Goal: Task Accomplishment & Management: Use online tool/utility

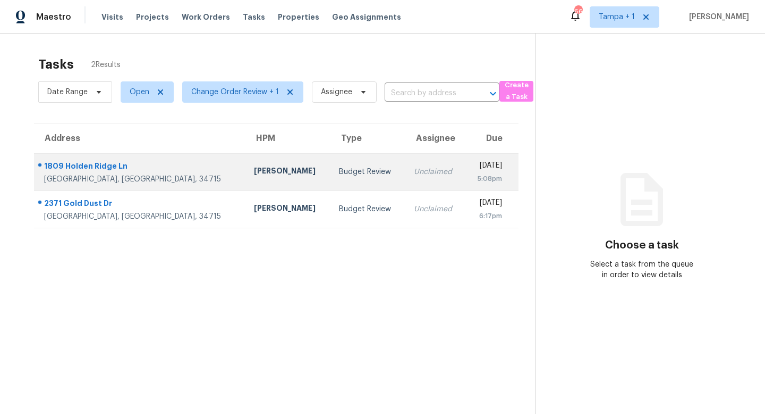
click at [331, 178] on td "Budget Review" at bounding box center [368, 171] width 75 height 37
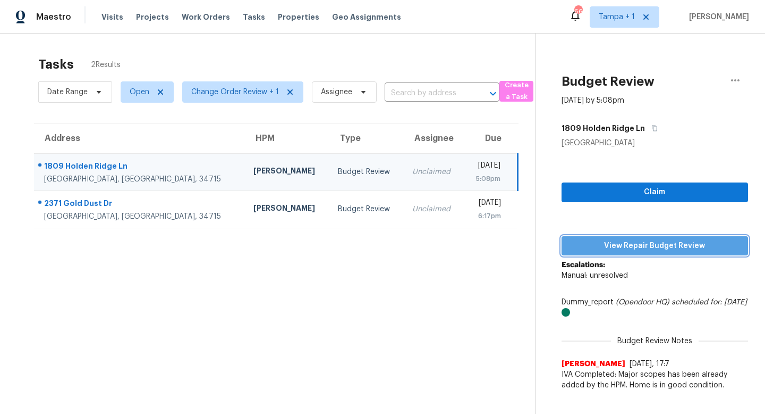
click at [653, 240] on span "View Repair Budget Review" at bounding box center [655, 245] width 170 height 13
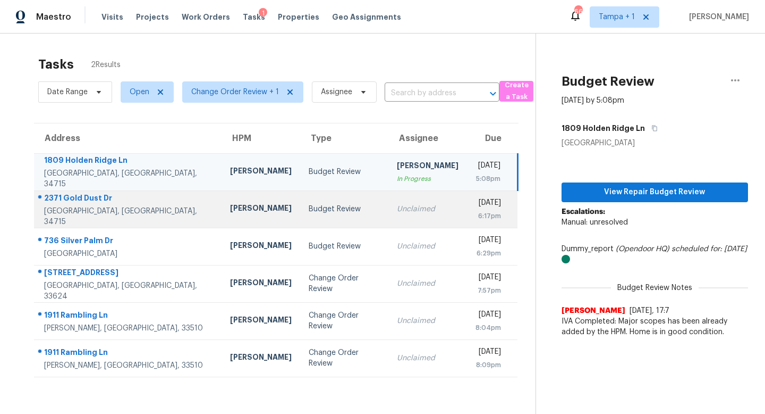
click at [309, 213] on div "Budget Review" at bounding box center [344, 209] width 71 height 11
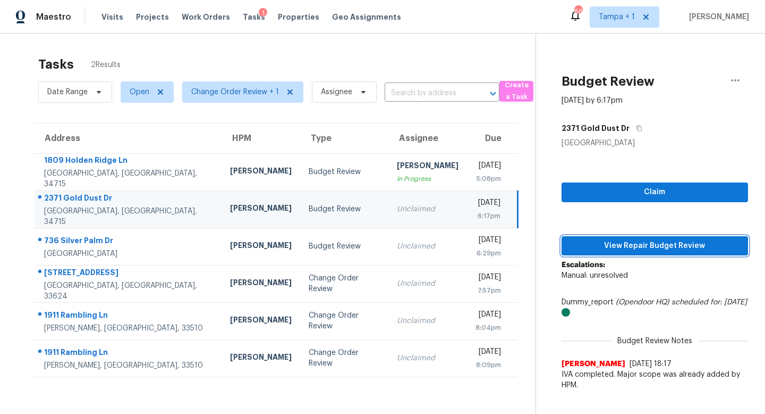
click at [618, 239] on span "View Repair Budget Review" at bounding box center [655, 245] width 170 height 13
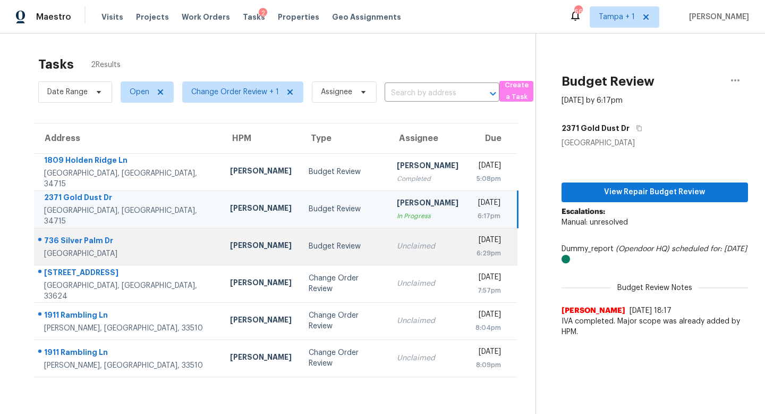
click at [394, 240] on td "Unclaimed" at bounding box center [428, 245] width 79 height 37
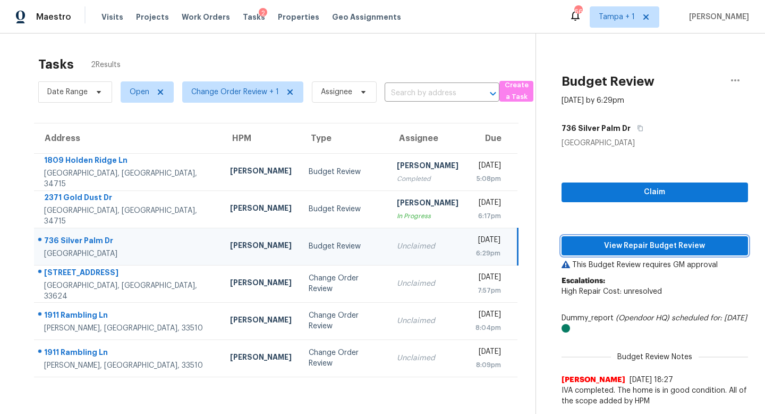
click at [656, 248] on span "View Repair Budget Review" at bounding box center [655, 245] width 170 height 13
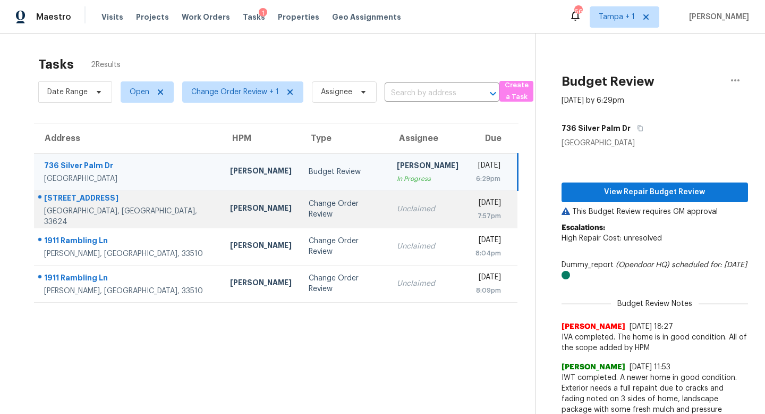
click at [323, 213] on div "Change Order Review" at bounding box center [344, 208] width 71 height 21
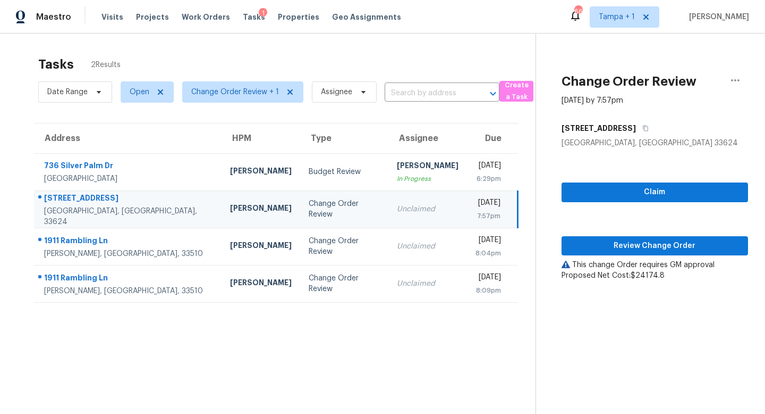
click at [309, 213] on div "Change Order Review" at bounding box center [344, 208] width 71 height 21
click at [651, 240] on span "Review Change Order" at bounding box center [655, 245] width 170 height 13
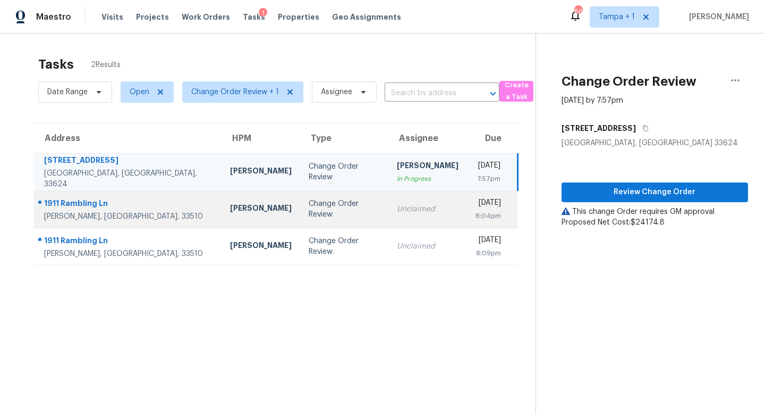
click at [397, 212] on div "Unclaimed" at bounding box center [428, 209] width 62 height 11
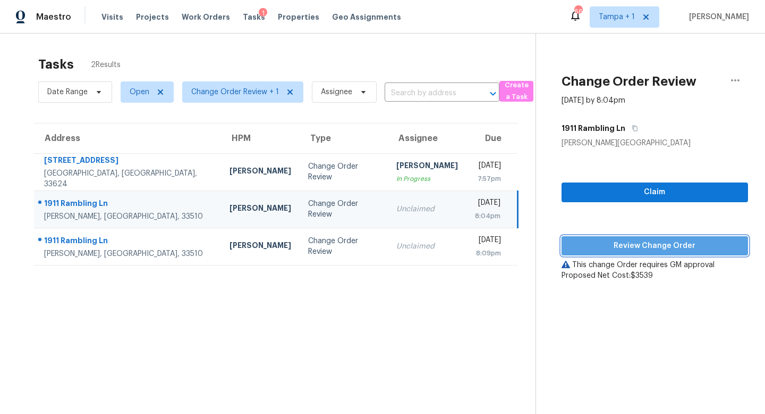
click at [671, 239] on span "Review Change Order" at bounding box center [655, 245] width 170 height 13
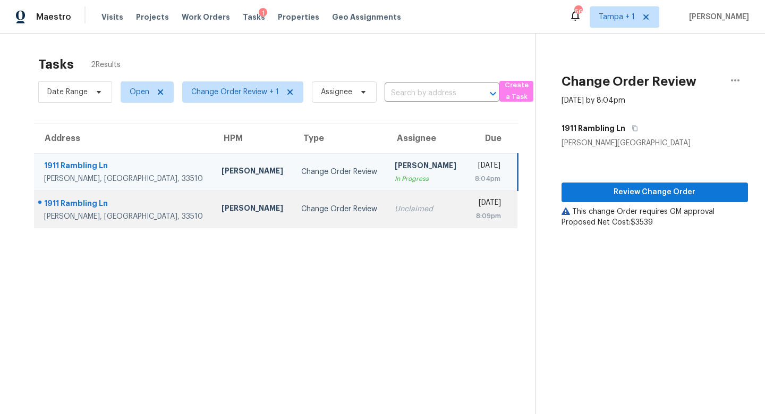
click at [316, 207] on div "Change Order Review" at bounding box center [339, 209] width 77 height 11
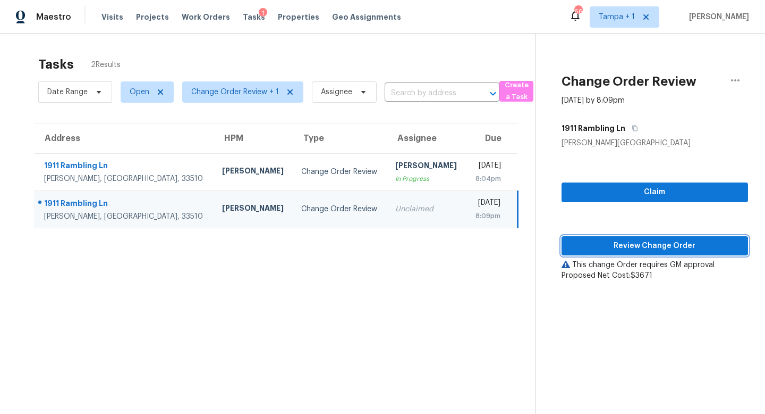
click at [654, 249] on span "Review Change Order" at bounding box center [655, 245] width 170 height 13
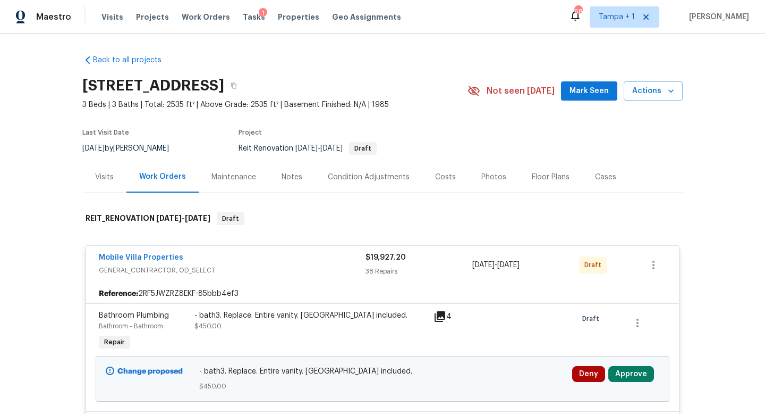
scroll to position [137, 0]
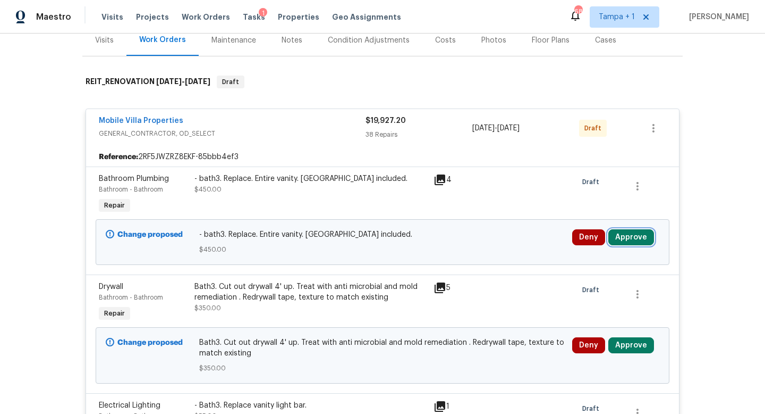
click at [636, 237] on button "Approve" at bounding box center [632, 237] width 46 height 16
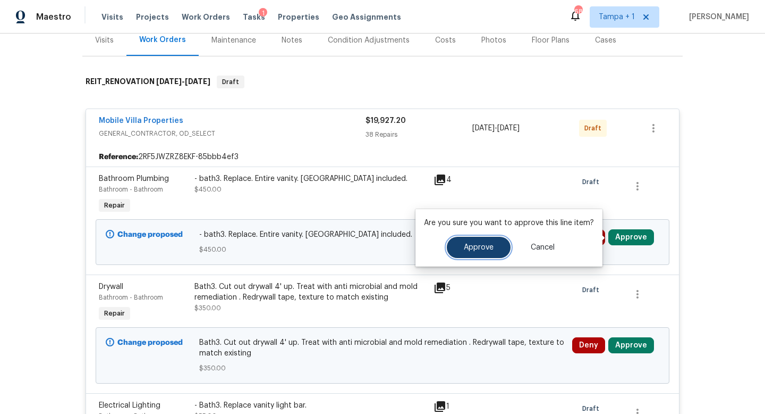
click at [482, 244] on span "Approve" at bounding box center [479, 247] width 30 height 8
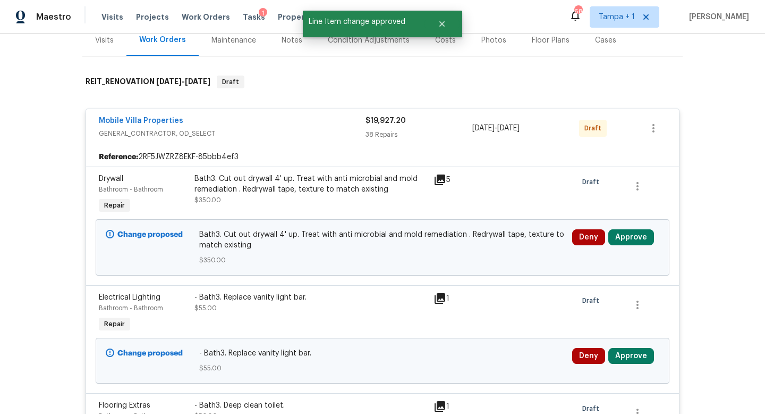
click at [628, 327] on div at bounding box center [646, 313] width 48 height 49
click at [623, 355] on button "Approve" at bounding box center [632, 356] width 46 height 16
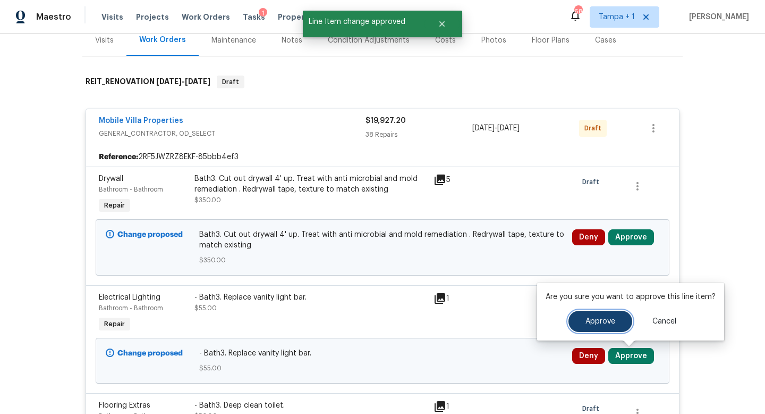
click at [589, 329] on button "Approve" at bounding box center [601, 320] width 64 height 21
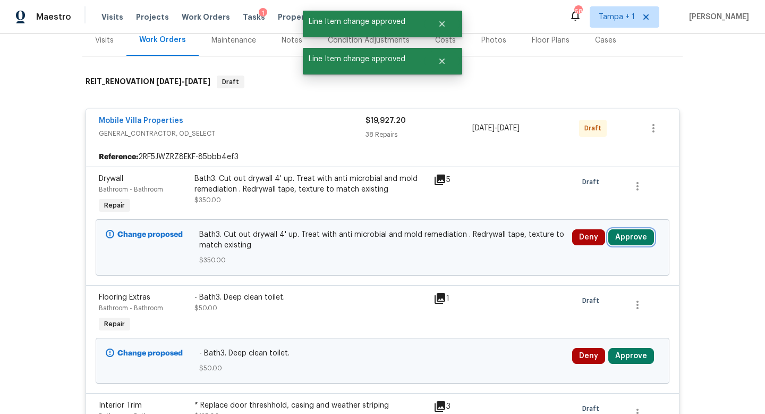
click at [630, 241] on button "Approve" at bounding box center [632, 237] width 46 height 16
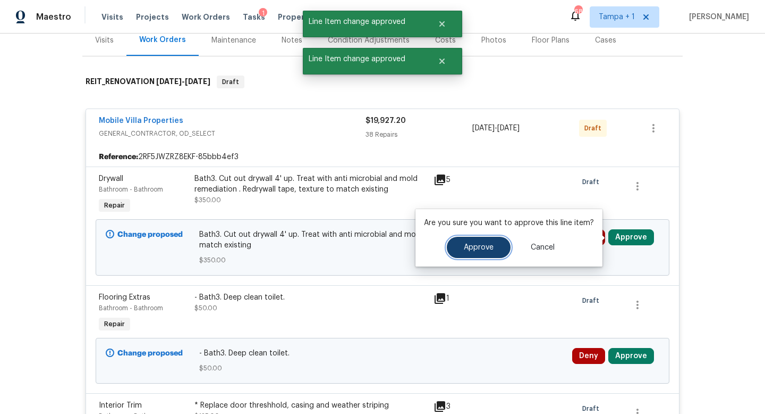
click at [477, 248] on span "Approve" at bounding box center [479, 247] width 30 height 8
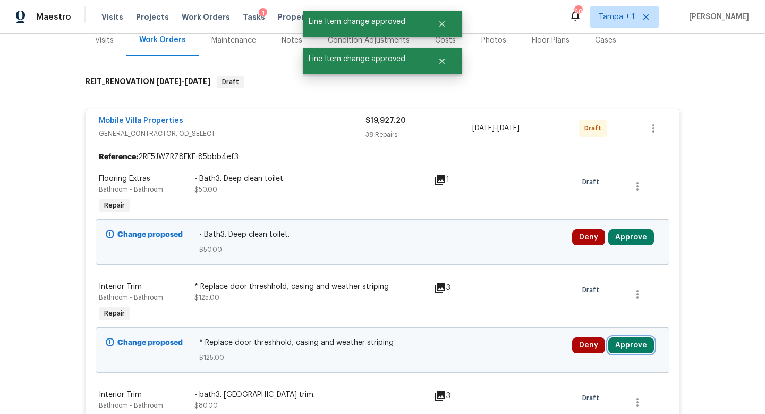
click at [630, 345] on button "Approve" at bounding box center [632, 345] width 46 height 16
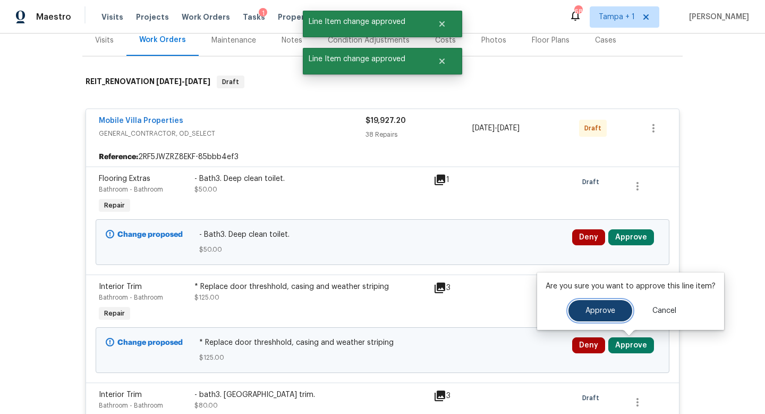
click at [599, 315] on button "Approve" at bounding box center [601, 310] width 64 height 21
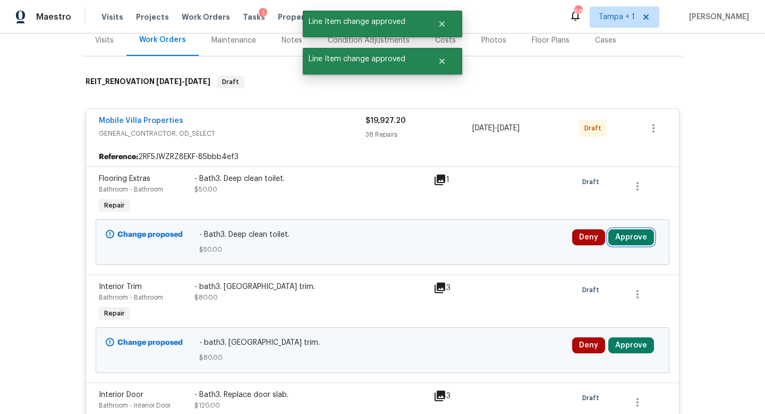
click at [627, 237] on button "Approve" at bounding box center [632, 237] width 46 height 16
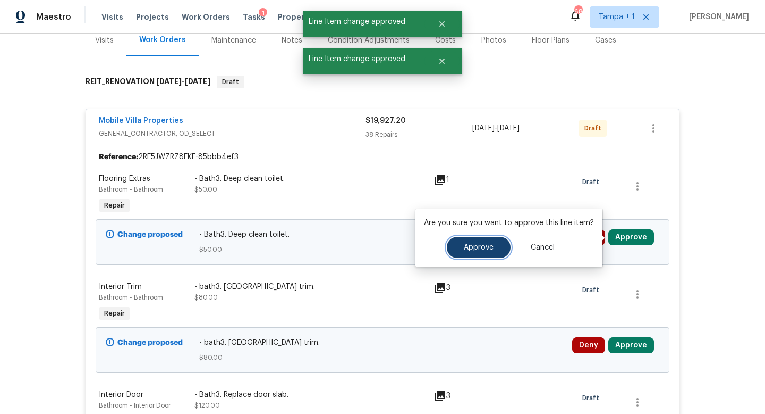
click at [483, 244] on span "Approve" at bounding box center [479, 247] width 30 height 8
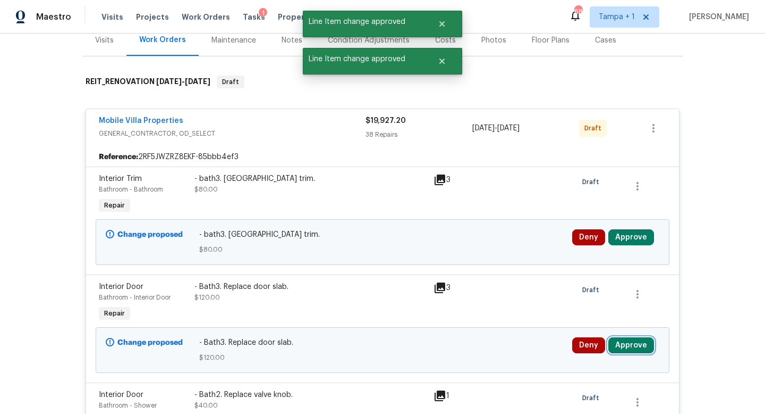
click at [631, 341] on button "Approve" at bounding box center [632, 345] width 46 height 16
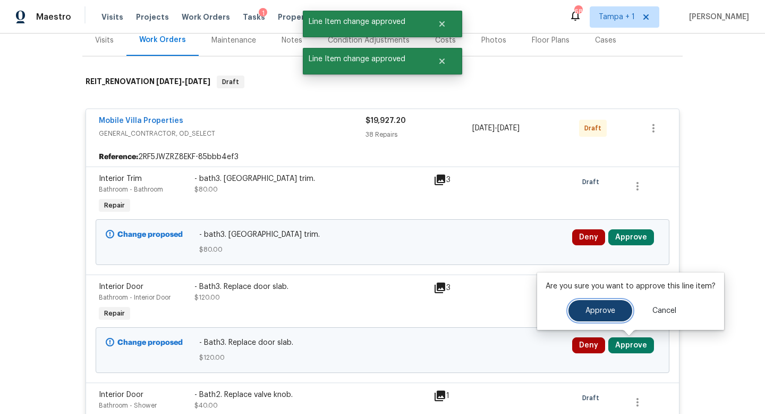
click at [581, 314] on button "Approve" at bounding box center [601, 310] width 64 height 21
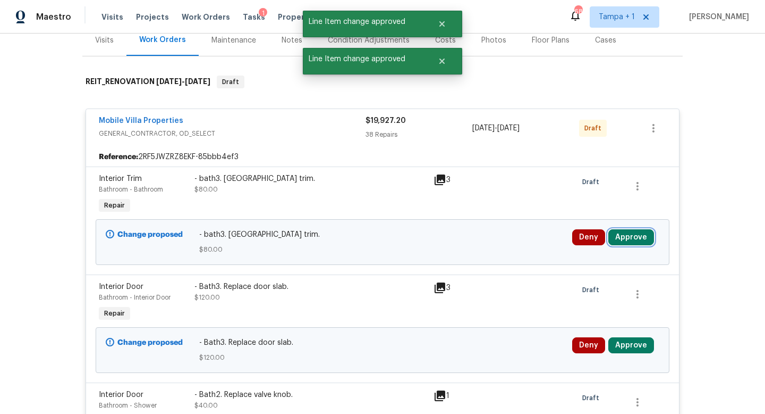
click at [631, 240] on button "Approve" at bounding box center [632, 237] width 46 height 16
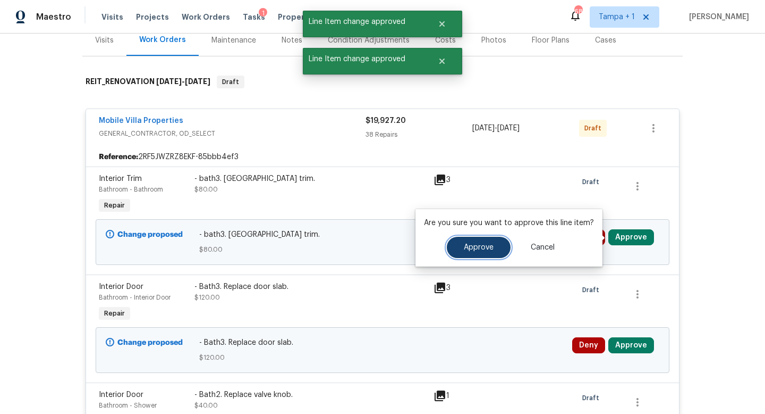
click at [479, 251] on button "Approve" at bounding box center [479, 247] width 64 height 21
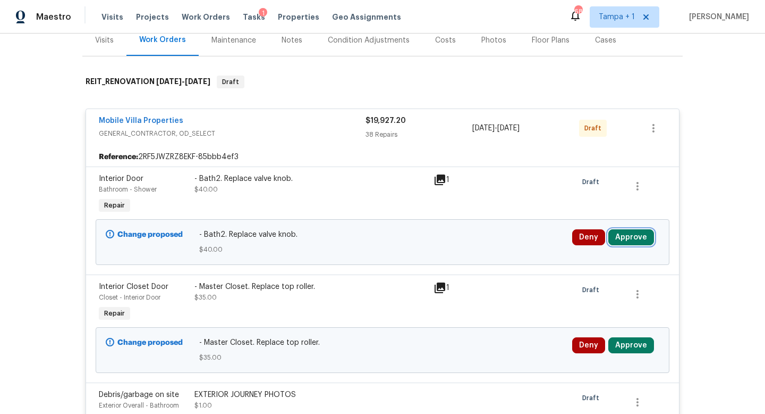
click at [633, 242] on button "Approve" at bounding box center [632, 237] width 46 height 16
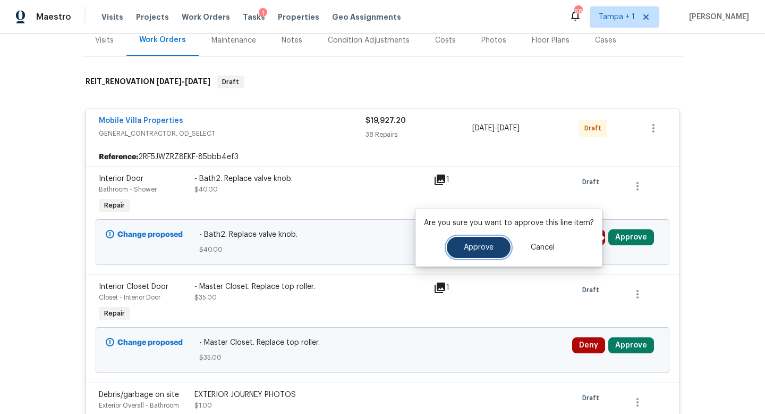
click at [493, 249] on button "Approve" at bounding box center [479, 247] width 64 height 21
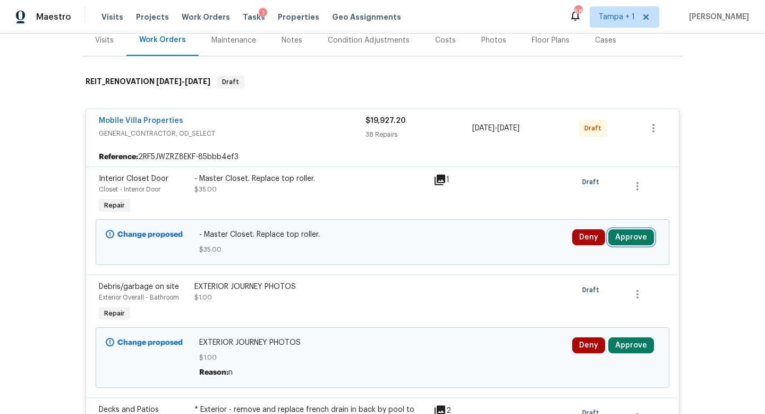
click at [630, 239] on button "Approve" at bounding box center [632, 237] width 46 height 16
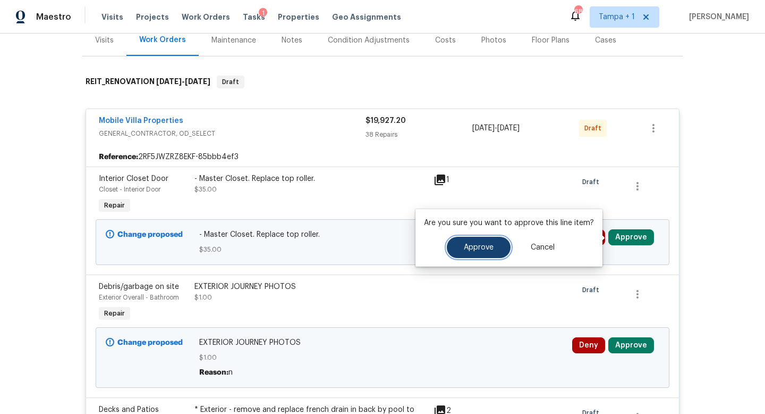
click at [484, 251] on button "Approve" at bounding box center [479, 247] width 64 height 21
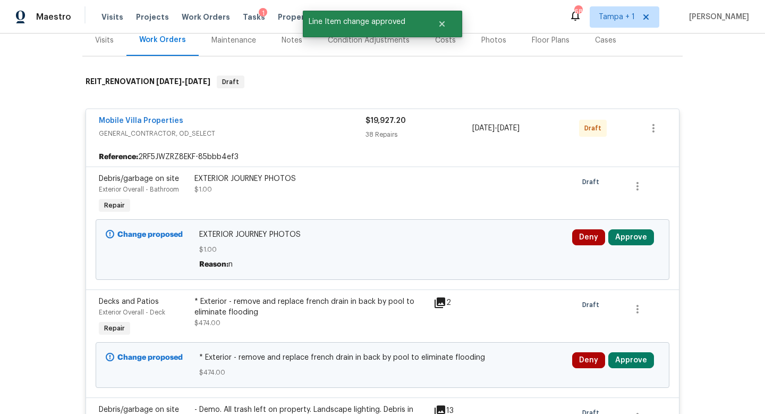
click at [629, 332] on div at bounding box center [646, 317] width 48 height 49
click at [627, 356] on button "Approve" at bounding box center [632, 360] width 46 height 16
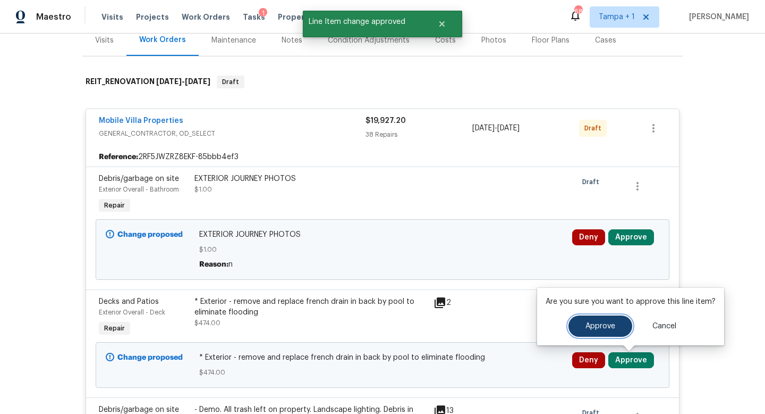
click at [589, 324] on span "Approve" at bounding box center [601, 326] width 30 height 8
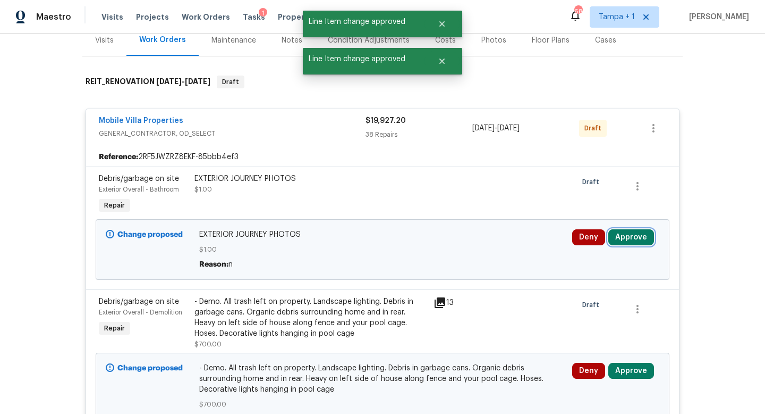
click at [623, 243] on button "Approve" at bounding box center [632, 237] width 46 height 16
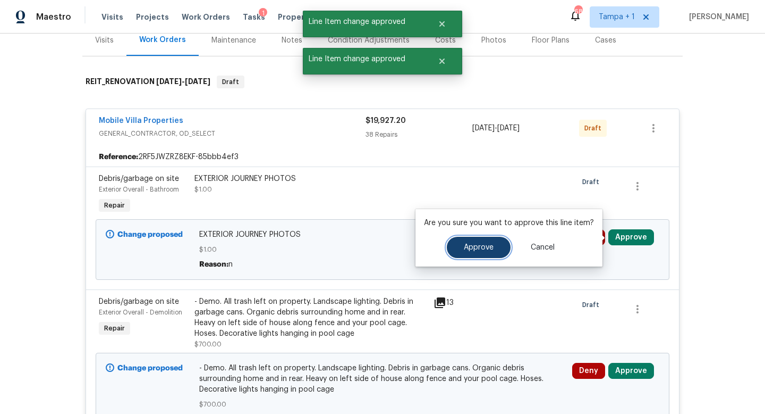
click at [494, 239] on button "Approve" at bounding box center [479, 247] width 64 height 21
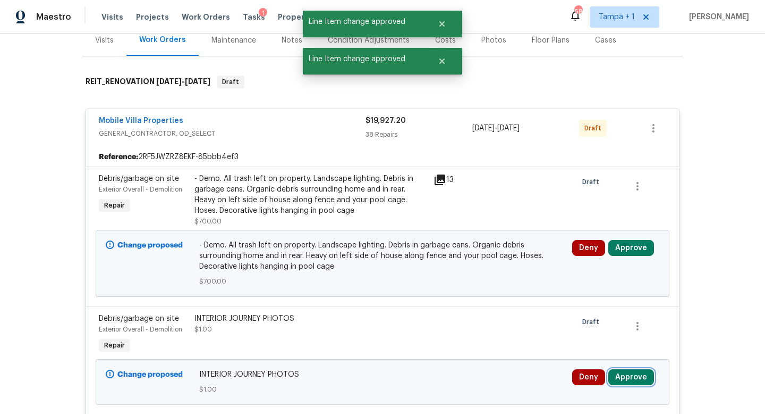
click at [632, 370] on button "Approve" at bounding box center [632, 377] width 46 height 16
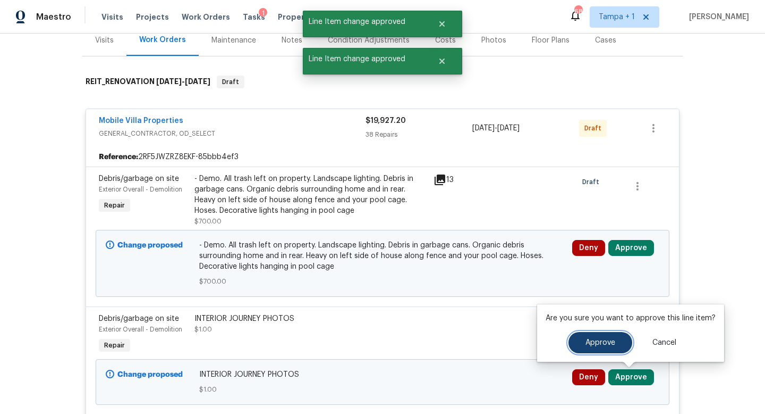
click at [592, 343] on span "Approve" at bounding box center [601, 343] width 30 height 8
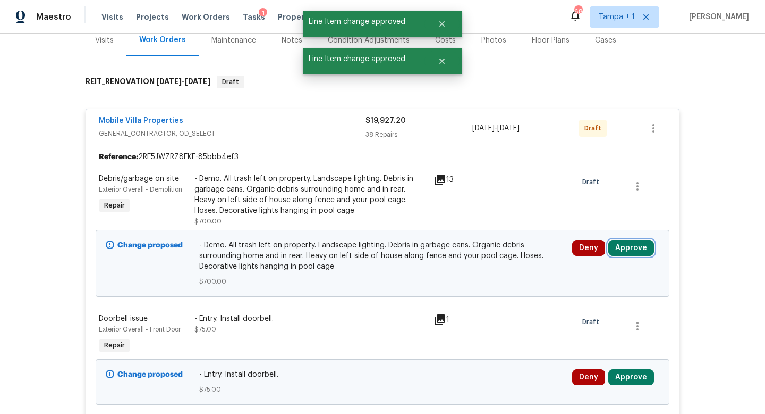
click at [630, 251] on button "Approve" at bounding box center [632, 248] width 46 height 16
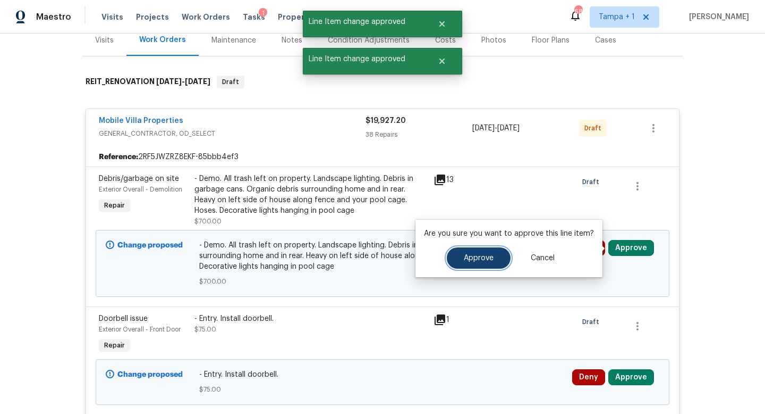
click at [482, 256] on span "Approve" at bounding box center [479, 258] width 30 height 8
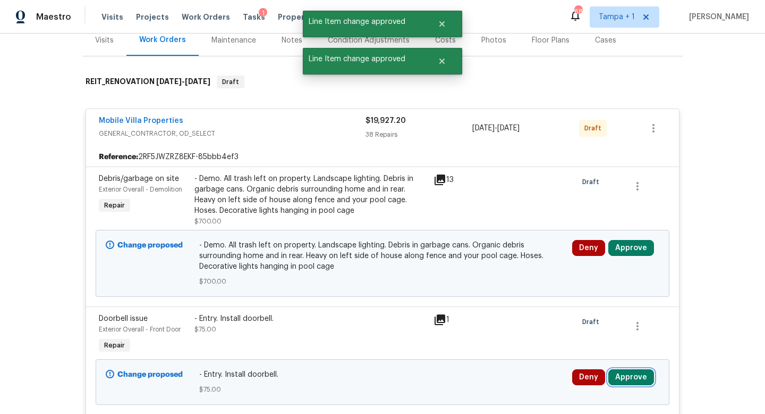
click at [628, 374] on button "Approve" at bounding box center [632, 377] width 46 height 16
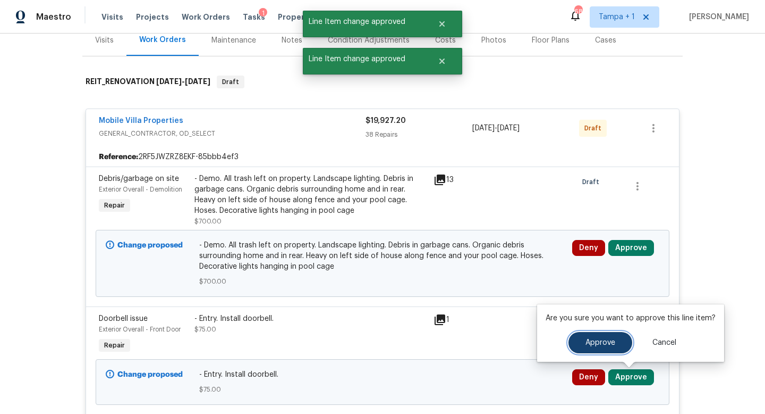
click at [605, 345] on span "Approve" at bounding box center [601, 343] width 30 height 8
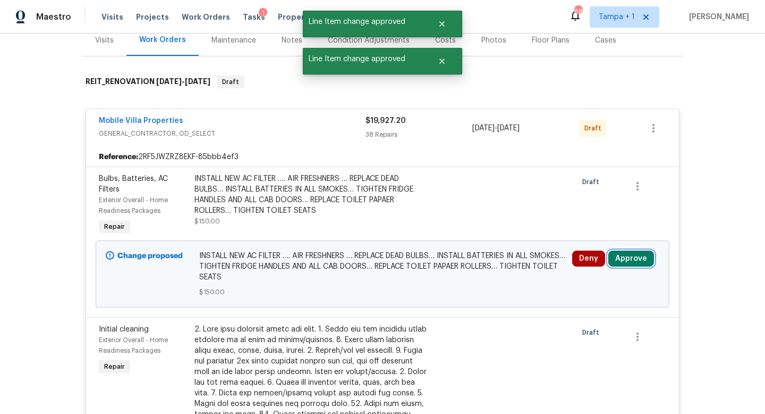
click at [627, 259] on button "Approve" at bounding box center [632, 258] width 46 height 16
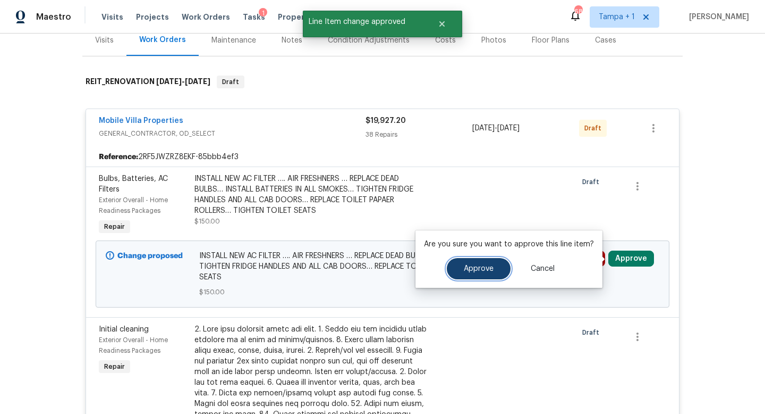
click at [478, 271] on span "Approve" at bounding box center [479, 269] width 30 height 8
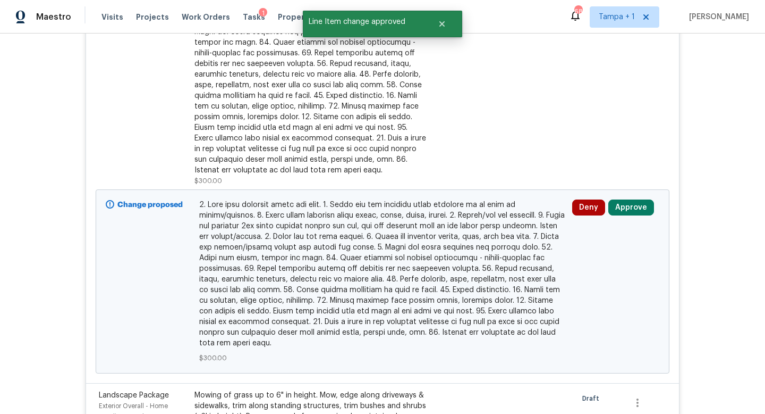
scroll to position [344, 0]
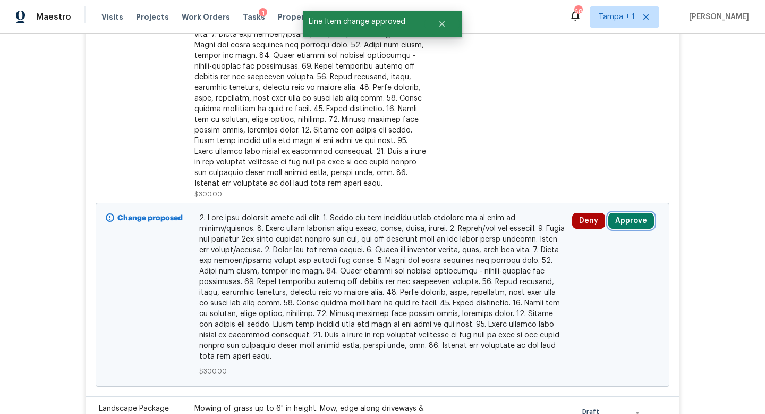
click at [632, 224] on button "Approve" at bounding box center [632, 221] width 46 height 16
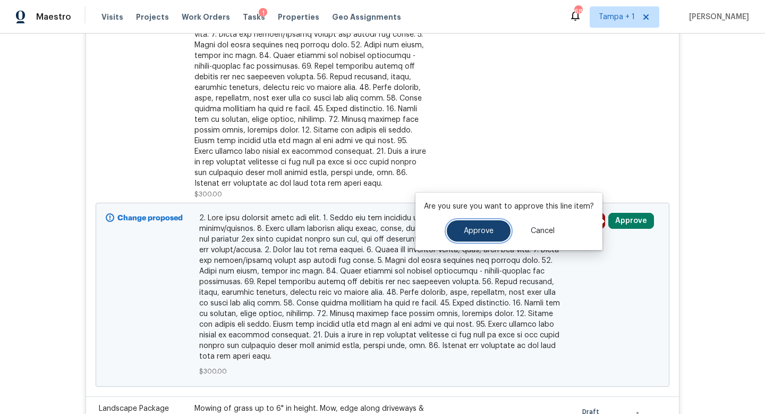
click at [479, 226] on button "Approve" at bounding box center [479, 230] width 64 height 21
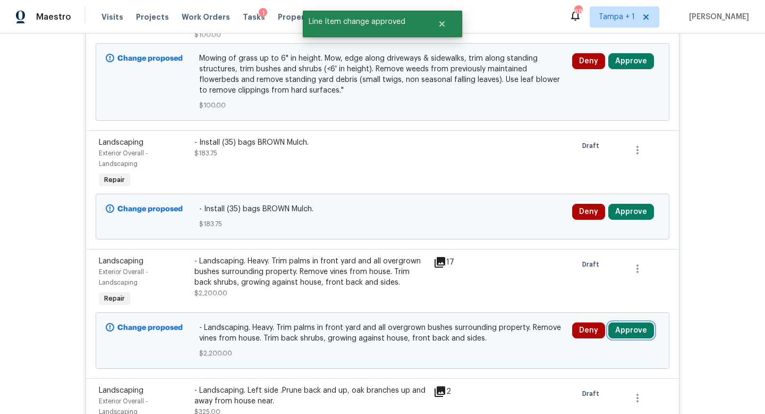
click at [622, 334] on button "Approve" at bounding box center [632, 330] width 46 height 16
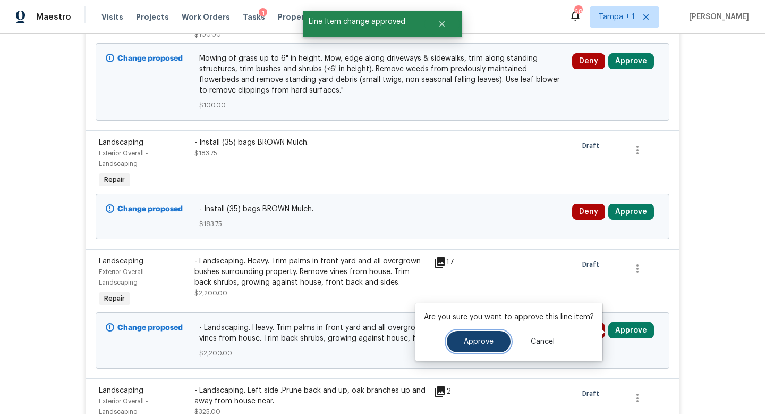
click at [465, 335] on button "Approve" at bounding box center [479, 341] width 64 height 21
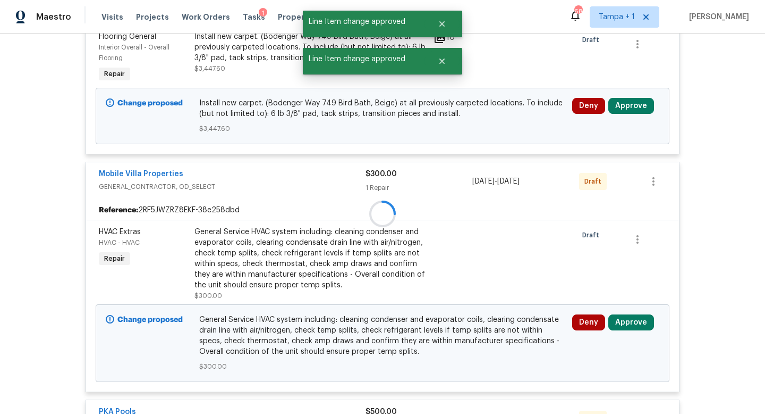
click at [626, 219] on div at bounding box center [382, 214] width 601 height 726
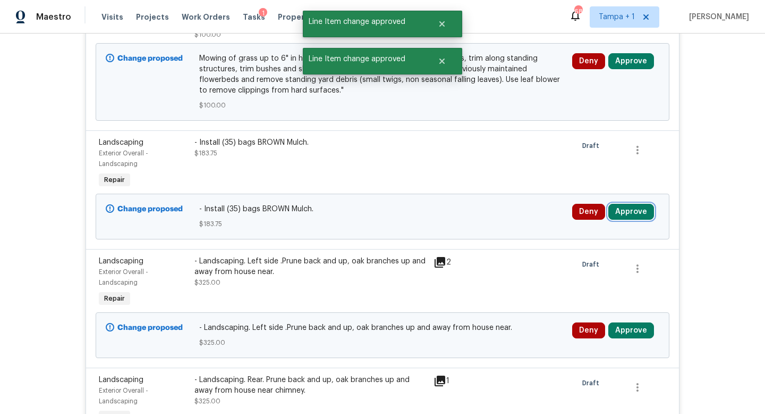
click at [626, 219] on button "Approve" at bounding box center [632, 212] width 46 height 16
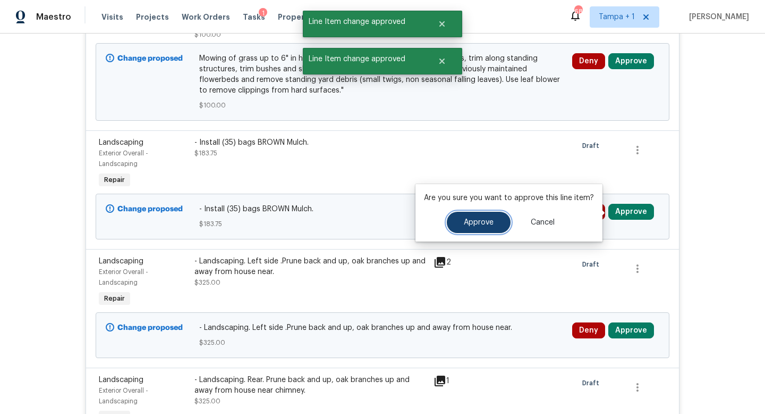
click at [477, 217] on button "Approve" at bounding box center [479, 222] width 64 height 21
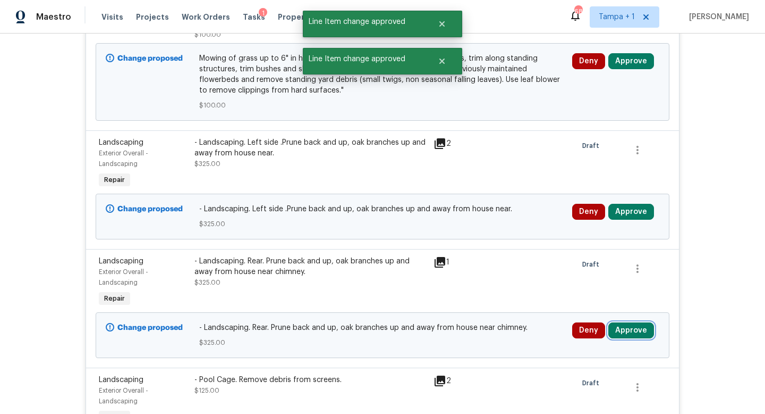
click at [631, 332] on button "Approve" at bounding box center [632, 330] width 46 height 16
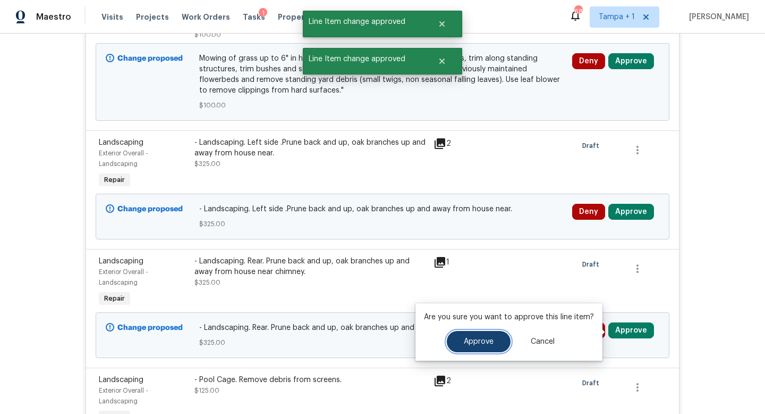
click at [474, 344] on span "Approve" at bounding box center [479, 342] width 30 height 8
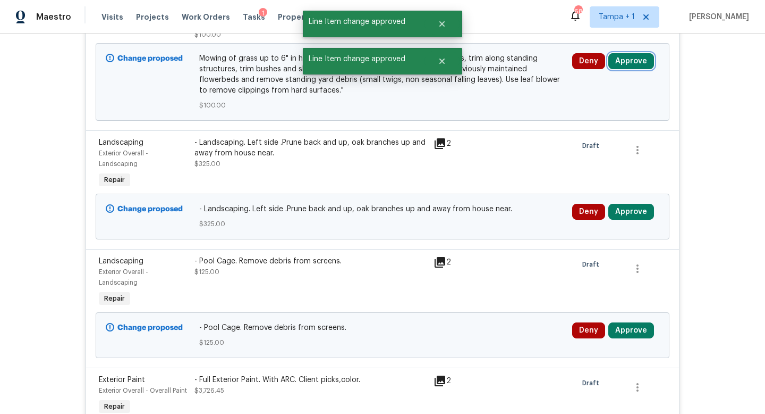
click at [635, 65] on button "Approve" at bounding box center [632, 61] width 46 height 16
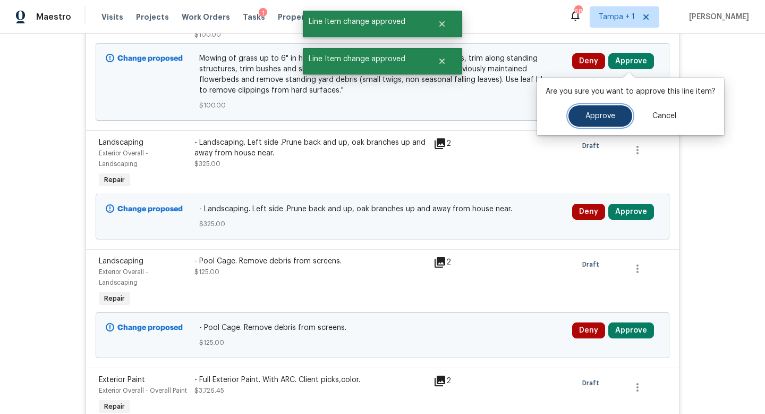
click at [603, 118] on span "Approve" at bounding box center [601, 116] width 30 height 8
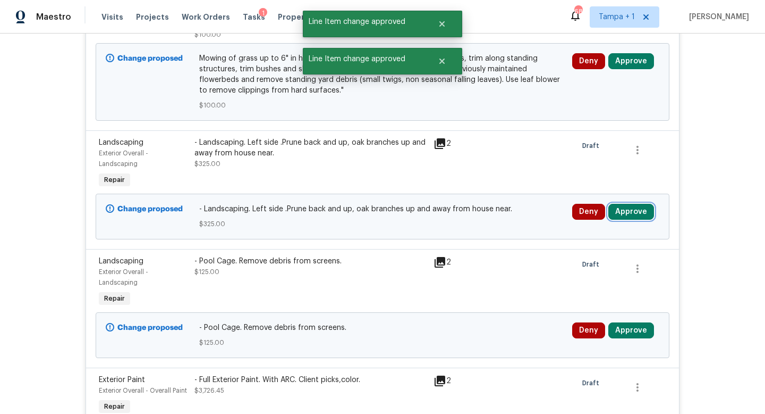
click at [627, 217] on button "Approve" at bounding box center [632, 212] width 46 height 16
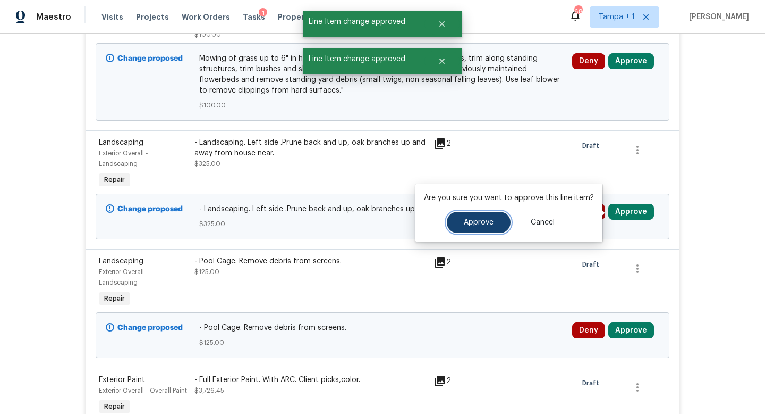
click at [487, 222] on span "Approve" at bounding box center [479, 222] width 30 height 8
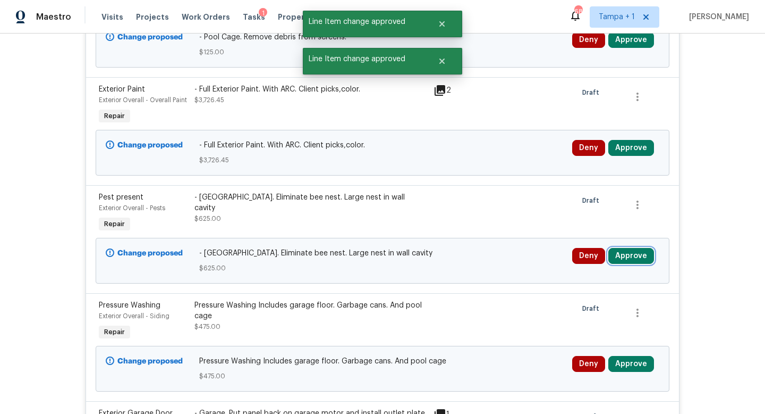
click at [630, 256] on button "Approve" at bounding box center [632, 256] width 46 height 16
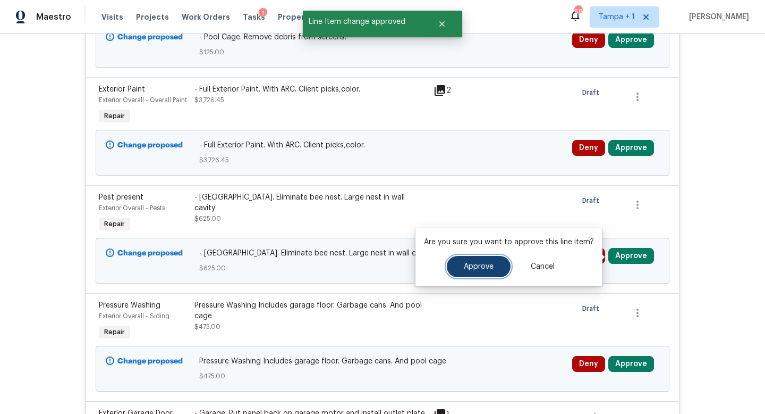
click at [491, 269] on span "Approve" at bounding box center [479, 267] width 30 height 8
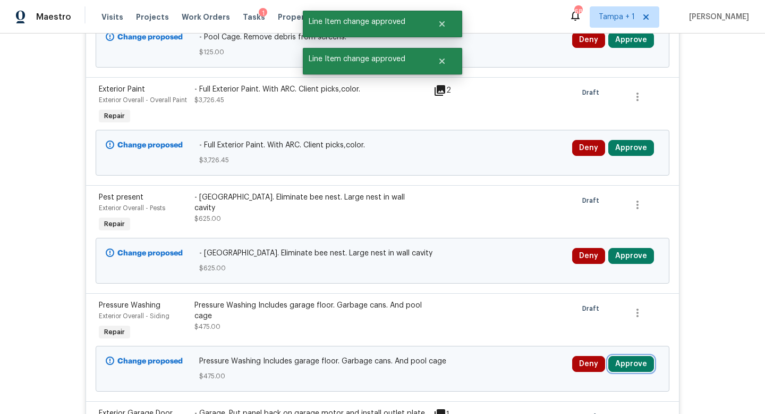
click at [626, 365] on button "Approve" at bounding box center [632, 364] width 46 height 16
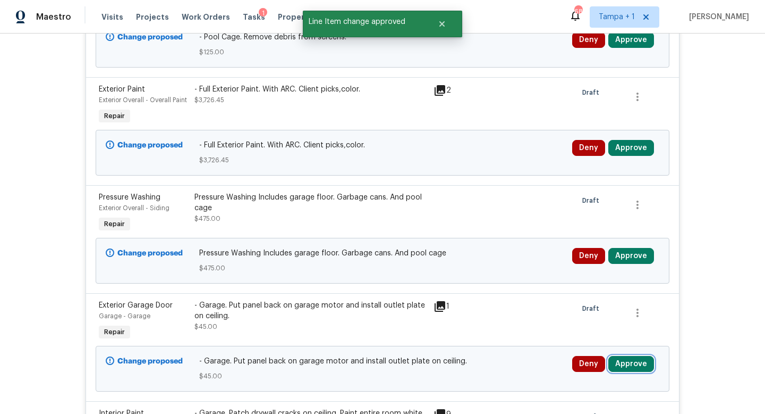
click at [627, 370] on button "Approve" at bounding box center [632, 364] width 46 height 16
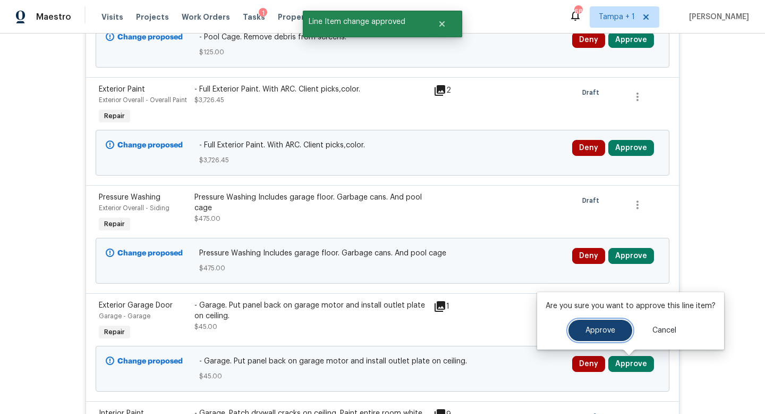
click at [597, 333] on span "Approve" at bounding box center [601, 330] width 30 height 8
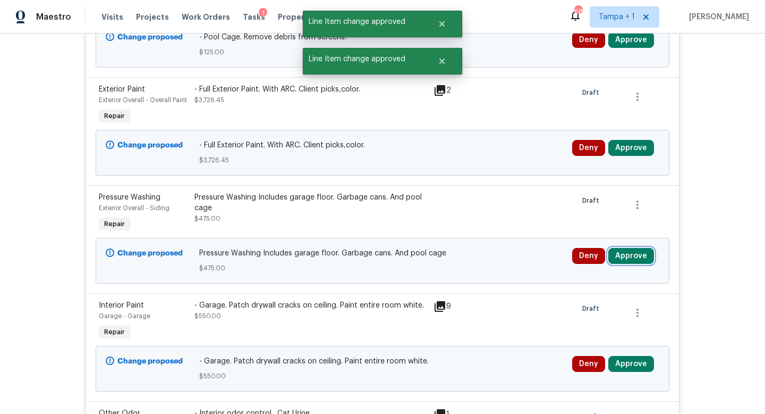
click at [628, 257] on button "Approve" at bounding box center [632, 256] width 46 height 16
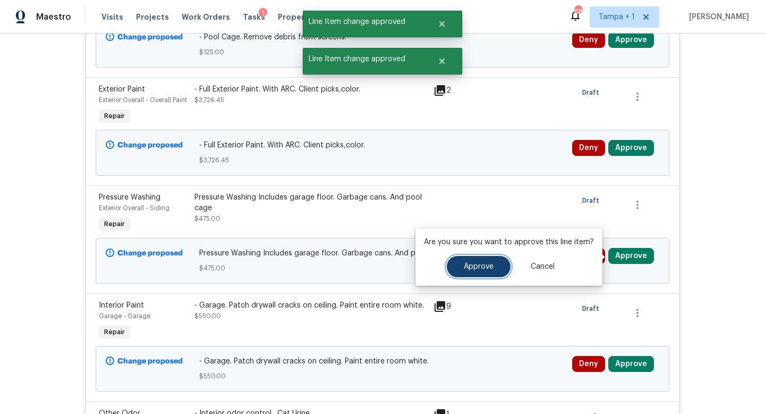
click at [493, 268] on button "Approve" at bounding box center [479, 266] width 64 height 21
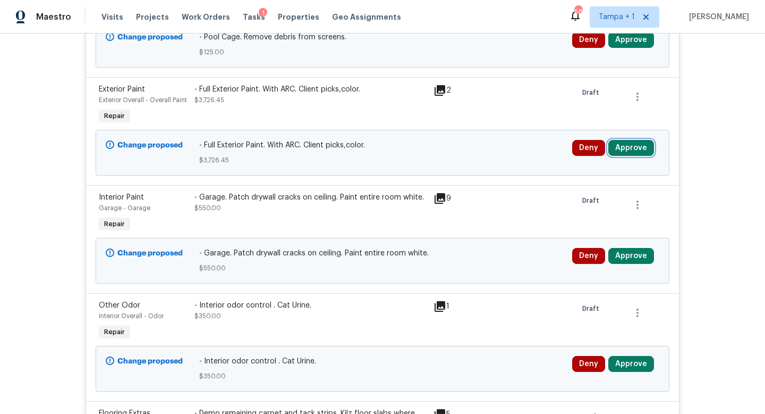
click at [622, 152] on button "Approve" at bounding box center [632, 148] width 46 height 16
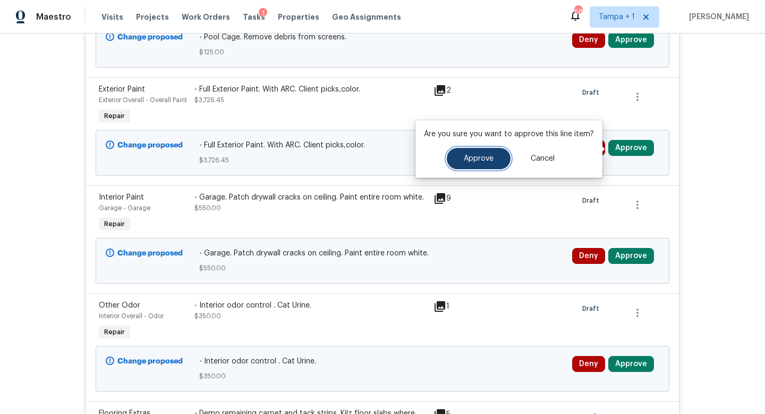
click at [483, 161] on span "Approve" at bounding box center [479, 159] width 30 height 8
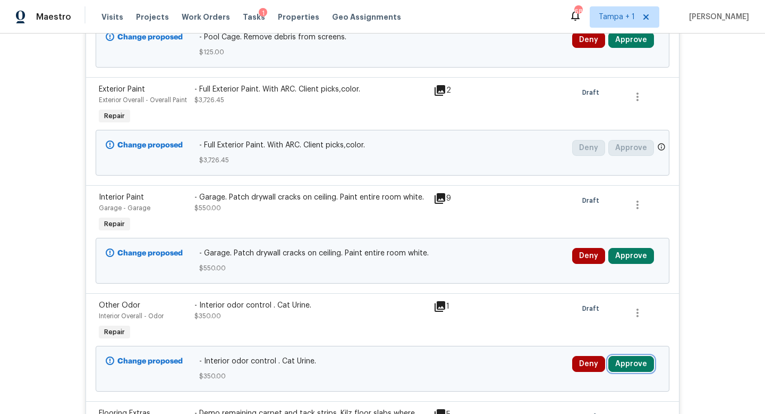
click at [626, 368] on button "Approve" at bounding box center [632, 364] width 46 height 16
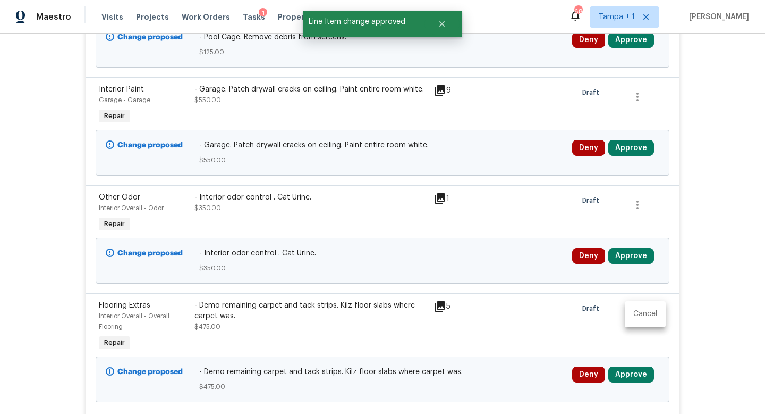
click at [625, 368] on div at bounding box center [382, 207] width 765 height 414
click at [626, 381] on button "Approve" at bounding box center [632, 374] width 46 height 16
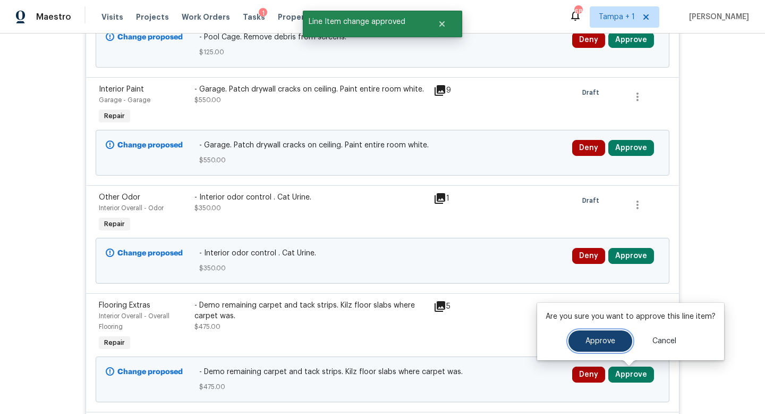
click at [595, 343] on span "Approve" at bounding box center [601, 341] width 30 height 8
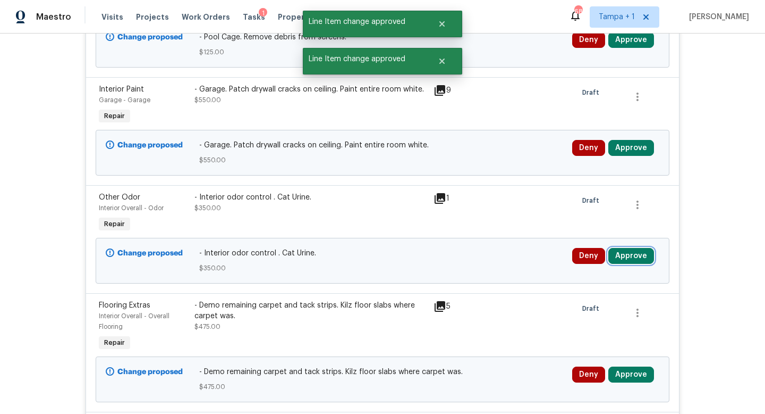
click at [628, 254] on button "Approve" at bounding box center [632, 256] width 46 height 16
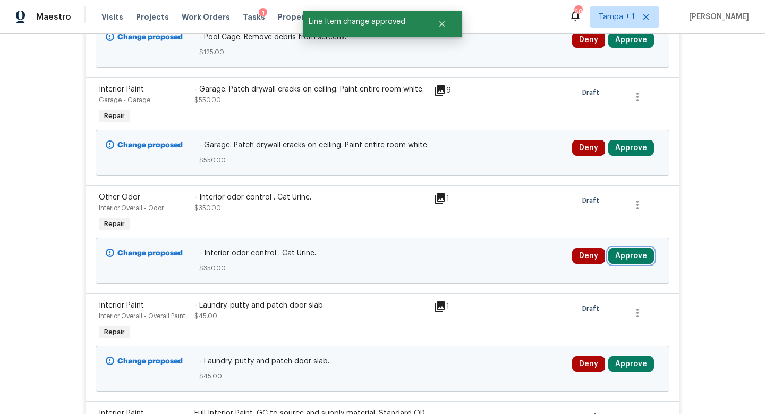
click at [630, 256] on button "Approve" at bounding box center [632, 256] width 46 height 16
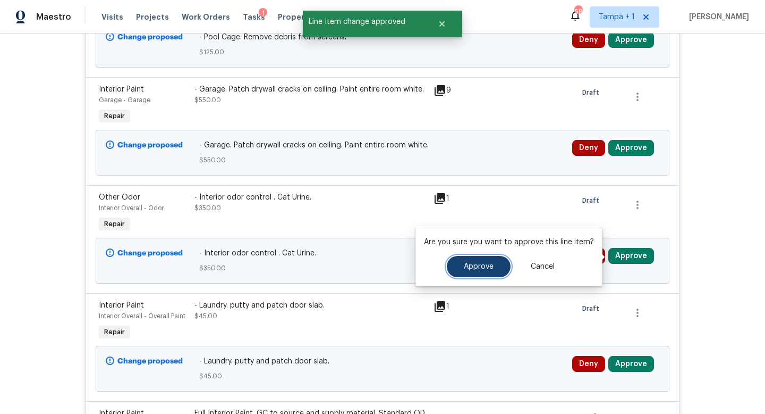
click at [477, 268] on span "Approve" at bounding box center [479, 267] width 30 height 8
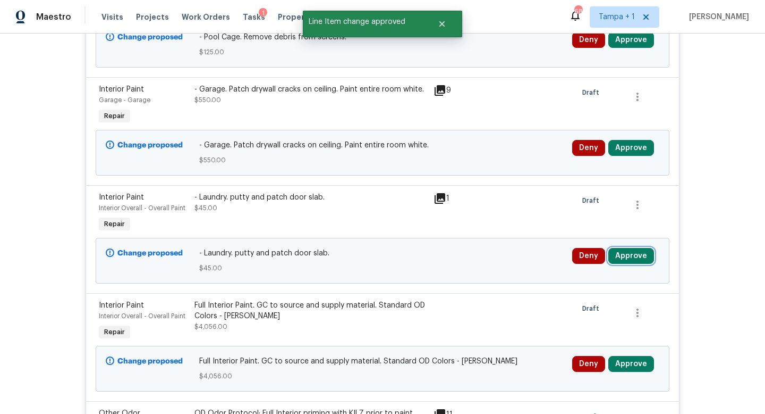
click at [634, 255] on button "Approve" at bounding box center [632, 256] width 46 height 16
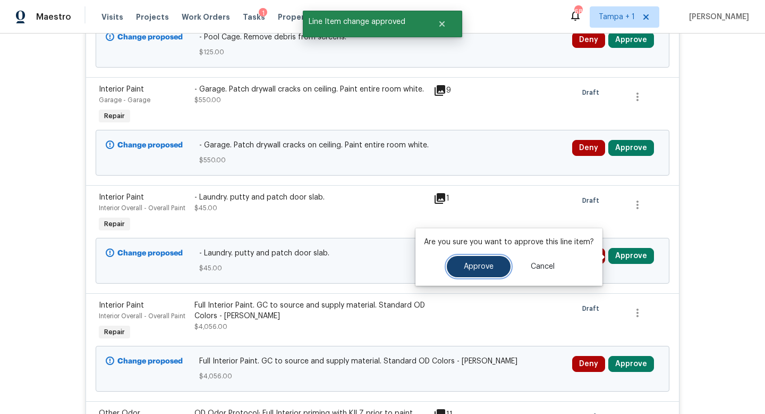
click at [502, 268] on button "Approve" at bounding box center [479, 266] width 64 height 21
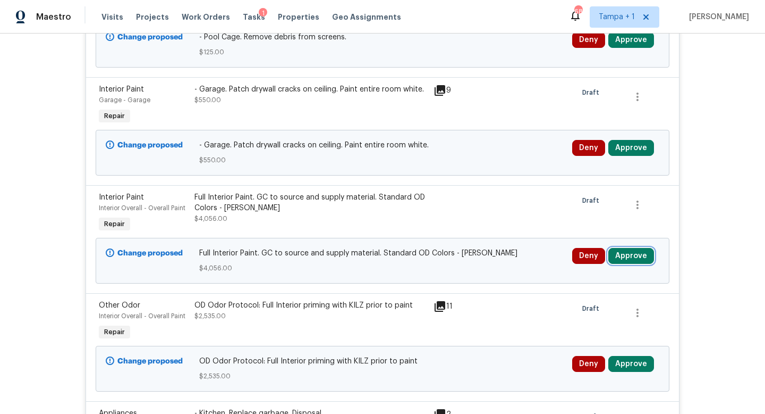
click at [634, 255] on button "Approve" at bounding box center [632, 256] width 46 height 16
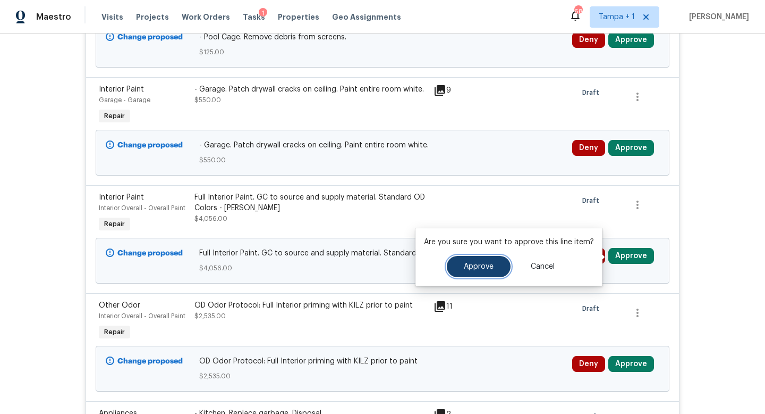
click at [505, 264] on button "Approve" at bounding box center [479, 266] width 64 height 21
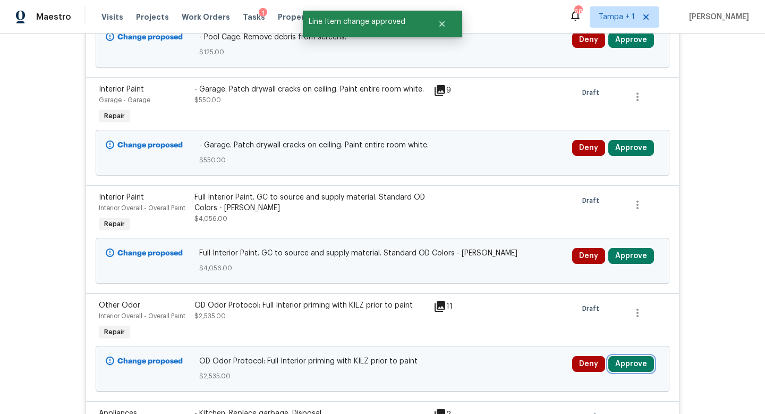
click at [636, 367] on button "Approve" at bounding box center [632, 364] width 46 height 16
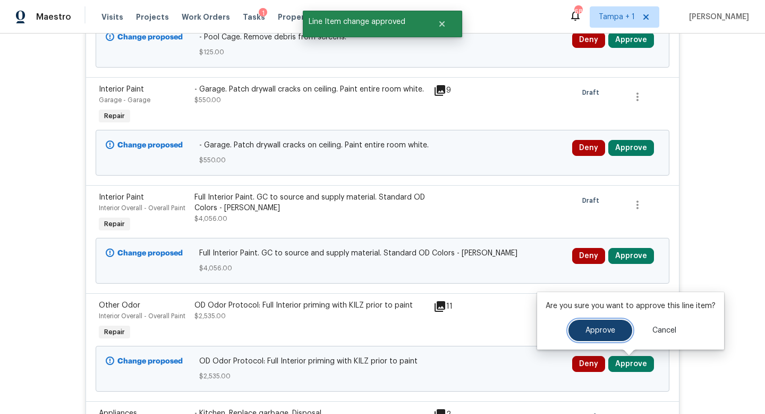
click at [600, 333] on span "Approve" at bounding box center [601, 330] width 30 height 8
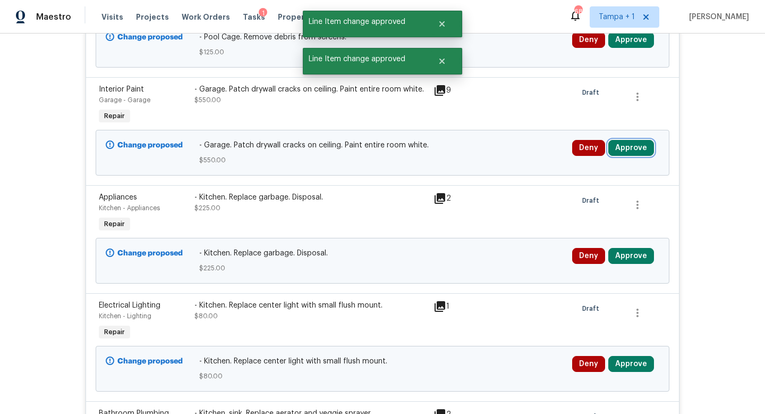
click at [629, 149] on button "Approve" at bounding box center [632, 148] width 46 height 16
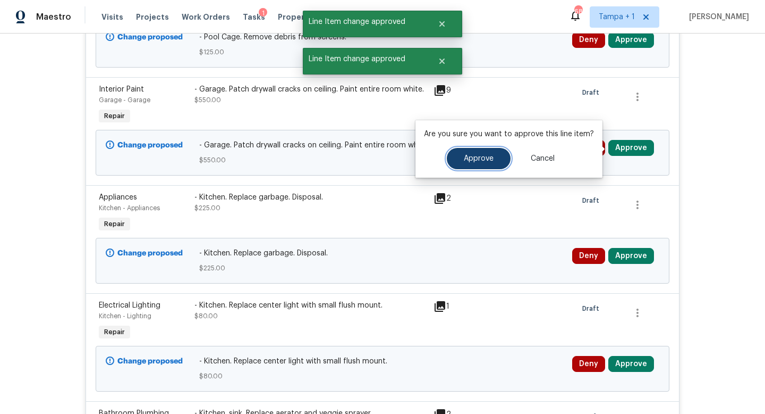
click at [475, 156] on span "Approve" at bounding box center [479, 159] width 30 height 8
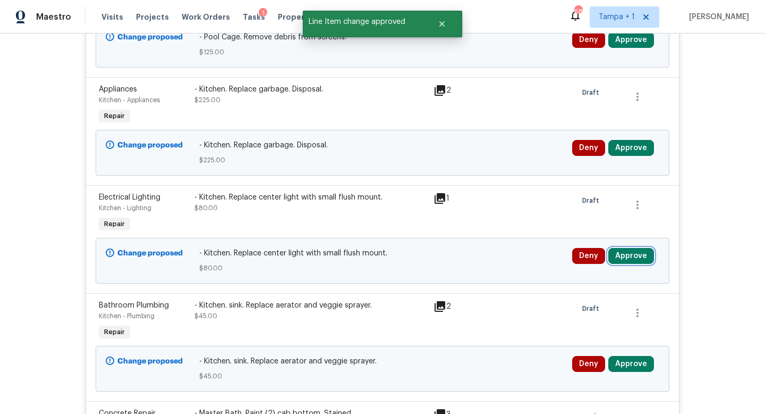
click at [635, 258] on button "Approve" at bounding box center [632, 256] width 46 height 16
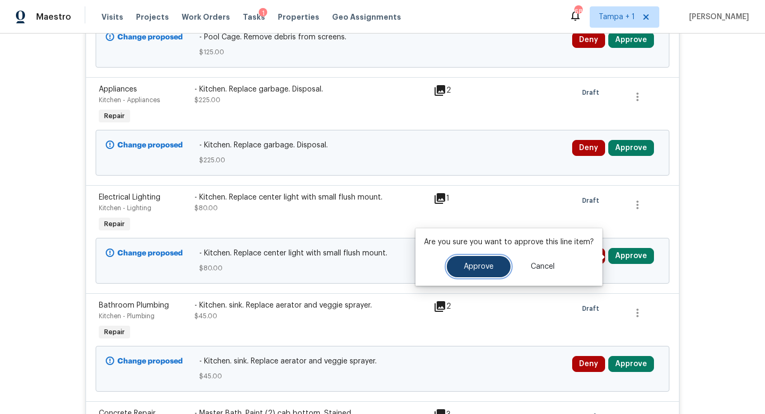
click at [483, 272] on button "Approve" at bounding box center [479, 266] width 64 height 21
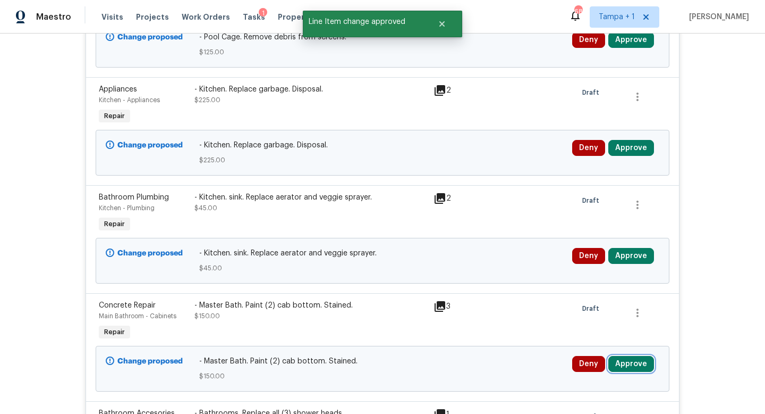
click at [632, 362] on button "Approve" at bounding box center [632, 364] width 46 height 16
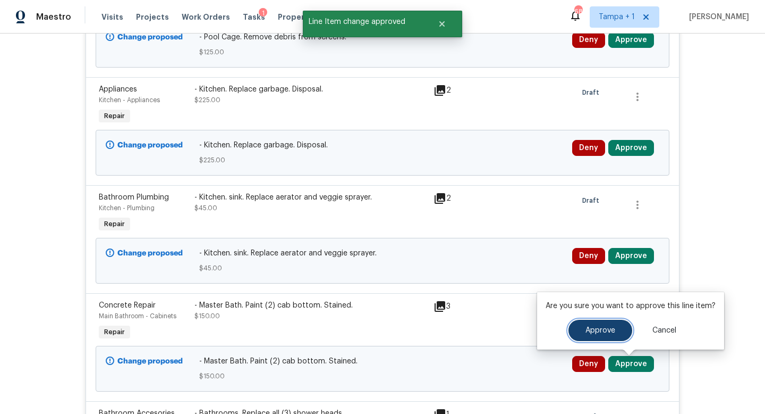
click at [591, 333] on span "Approve" at bounding box center [601, 330] width 30 height 8
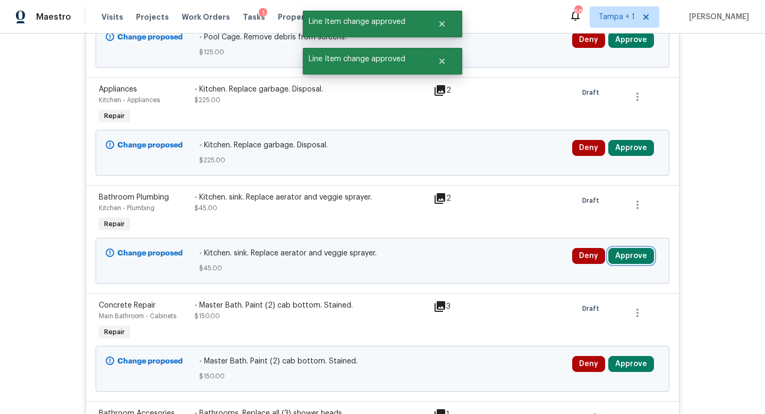
click at [628, 255] on button "Approve" at bounding box center [632, 256] width 46 height 16
click at [628, 263] on button "Approve" at bounding box center [632, 256] width 46 height 16
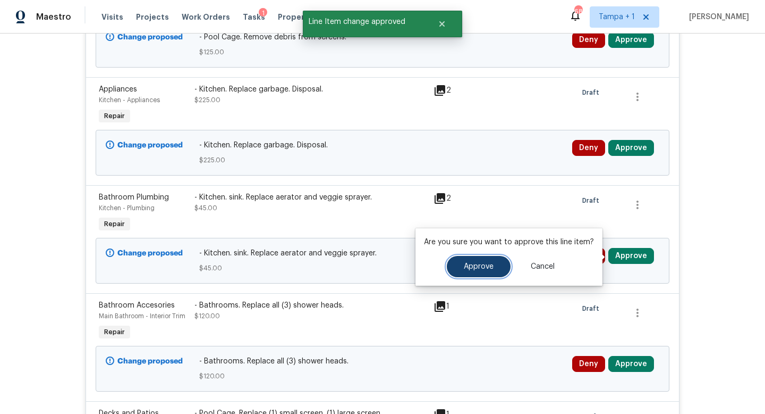
click at [486, 266] on span "Approve" at bounding box center [479, 267] width 30 height 8
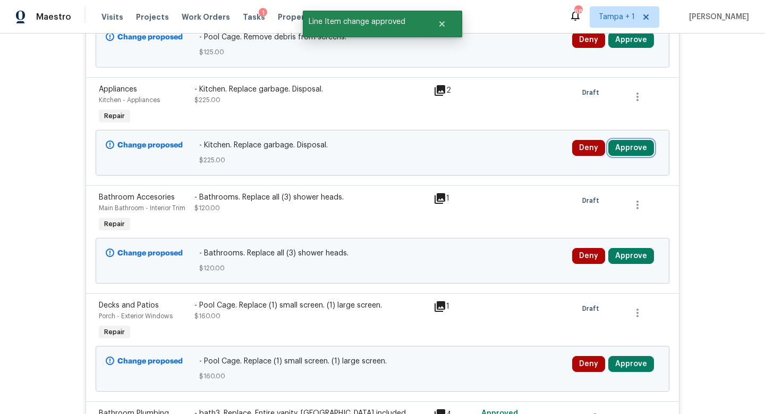
click at [623, 149] on button "Approve" at bounding box center [632, 148] width 46 height 16
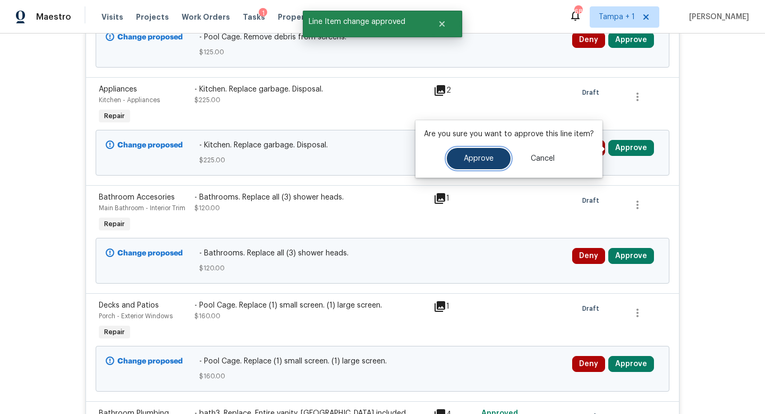
click at [479, 157] on span "Approve" at bounding box center [479, 159] width 30 height 8
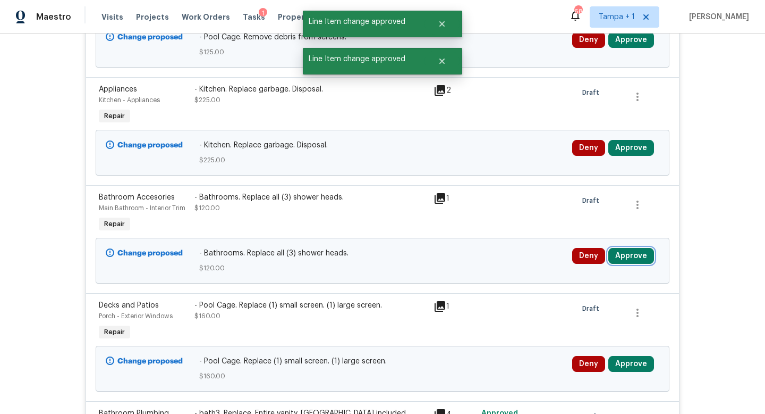
click at [630, 258] on button "Approve" at bounding box center [632, 256] width 46 height 16
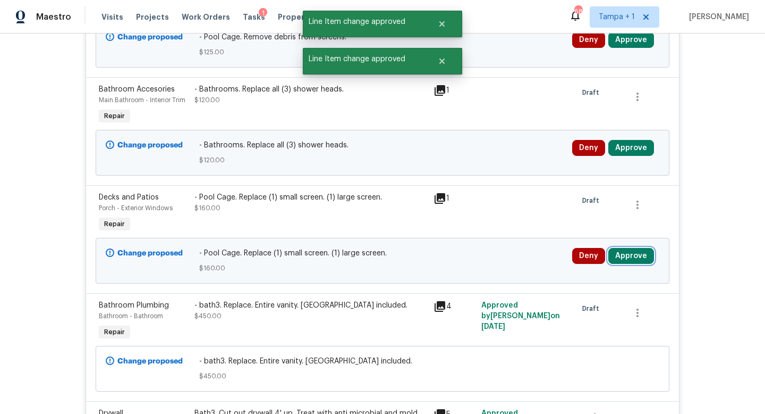
click at [631, 262] on button "Approve" at bounding box center [632, 256] width 46 height 16
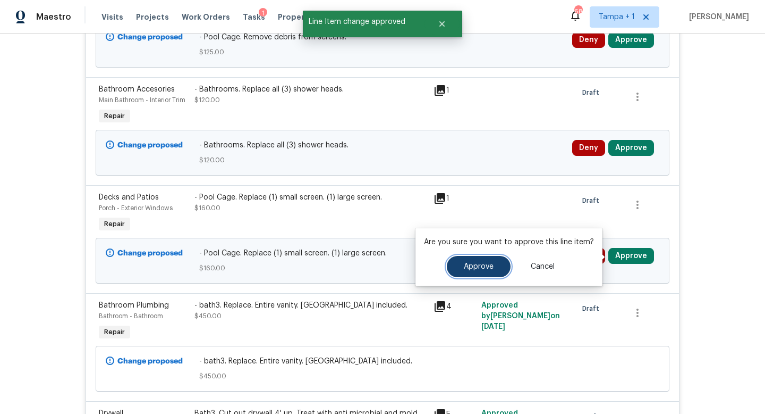
click at [479, 263] on span "Approve" at bounding box center [479, 267] width 30 height 8
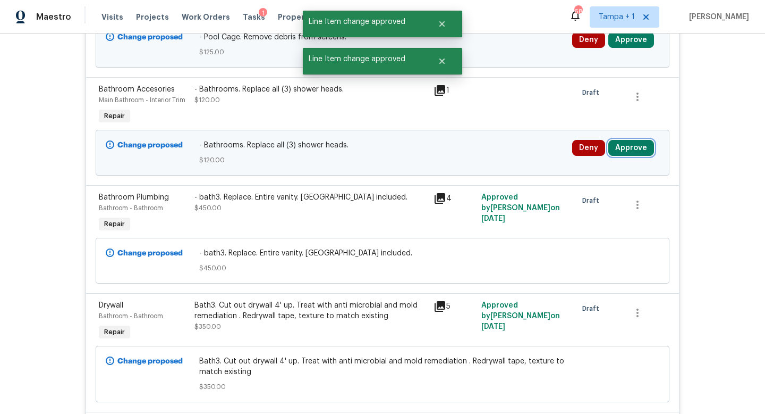
click at [634, 145] on button "Approve" at bounding box center [632, 148] width 46 height 16
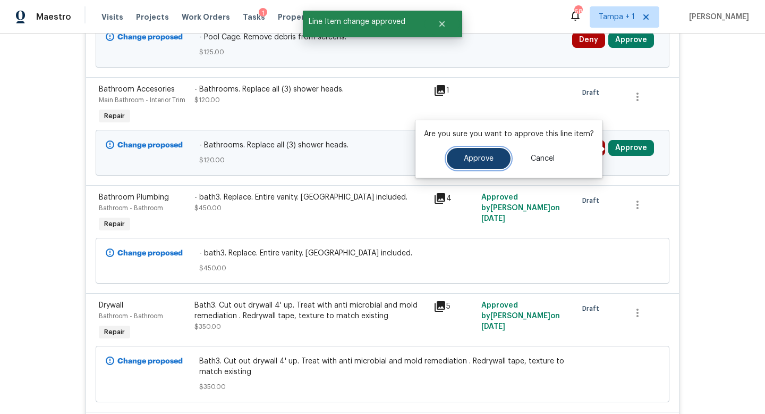
click at [498, 155] on button "Approve" at bounding box center [479, 158] width 64 height 21
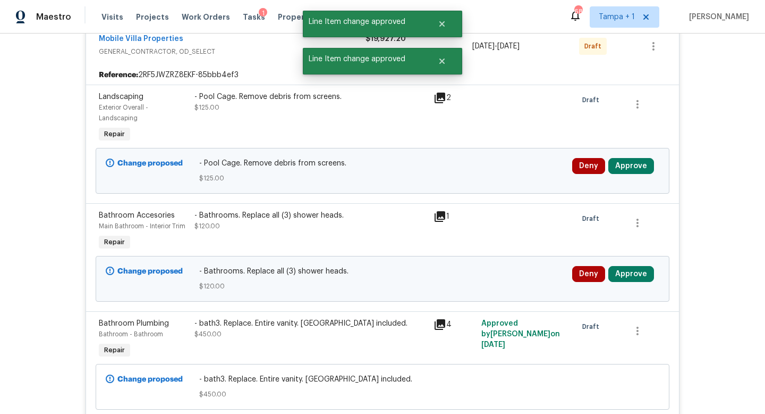
scroll to position [158, 0]
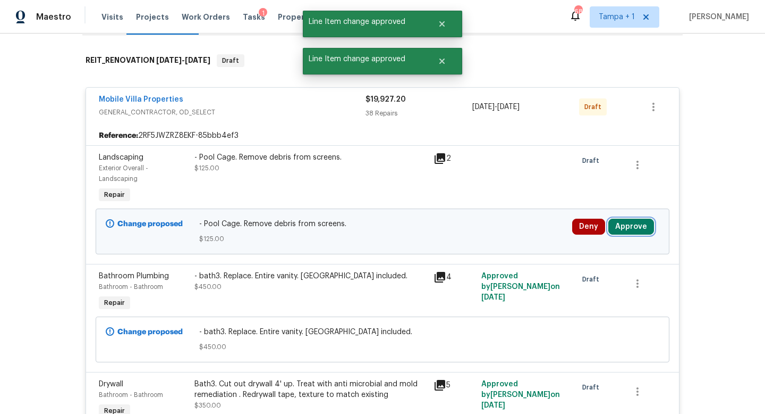
click at [632, 225] on button "Approve" at bounding box center [632, 226] width 46 height 16
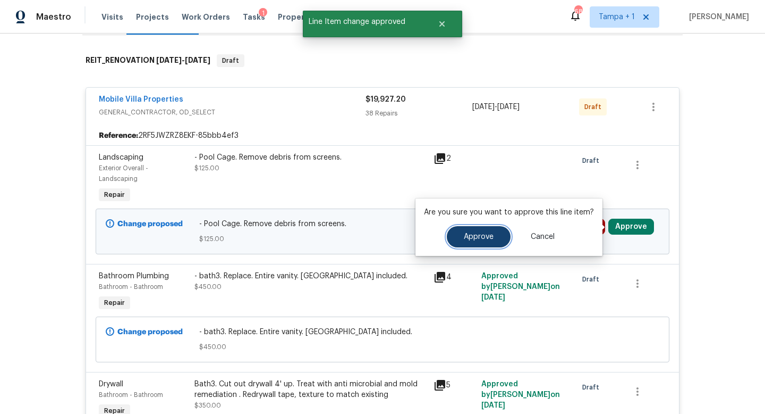
click at [477, 241] on button "Approve" at bounding box center [479, 236] width 64 height 21
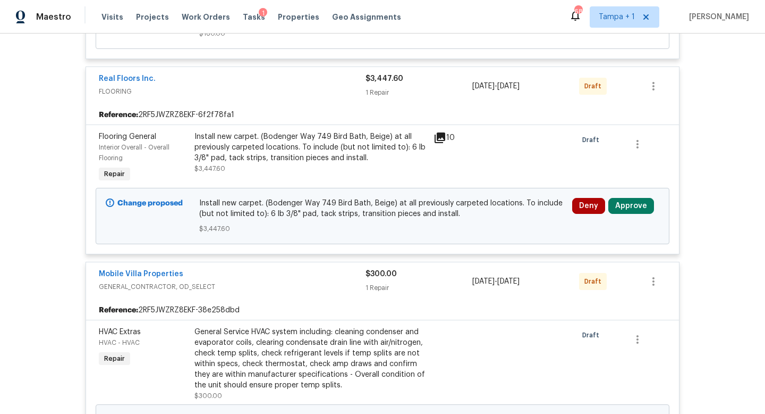
scroll to position [4874, 0]
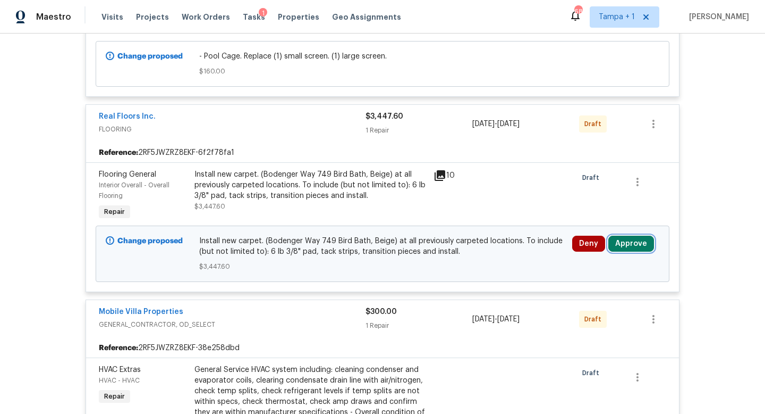
click at [630, 251] on button "Approve" at bounding box center [632, 243] width 46 height 16
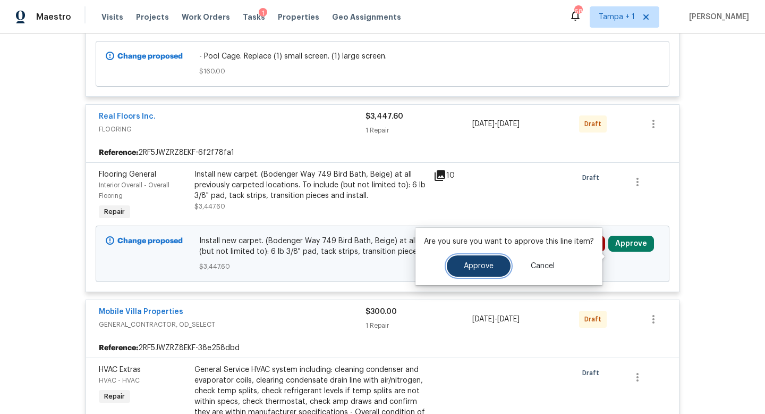
click at [484, 263] on span "Approve" at bounding box center [479, 266] width 30 height 8
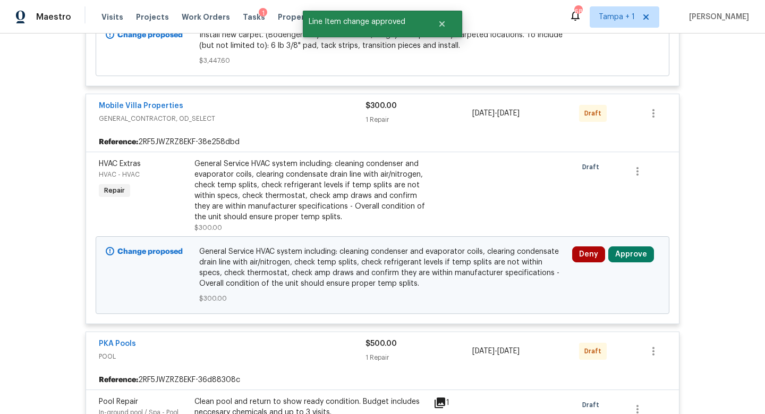
scroll to position [5089, 0]
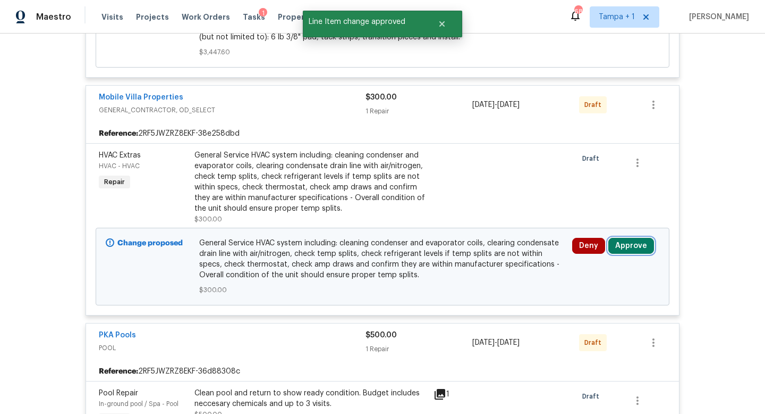
click at [620, 254] on button "Approve" at bounding box center [632, 246] width 46 height 16
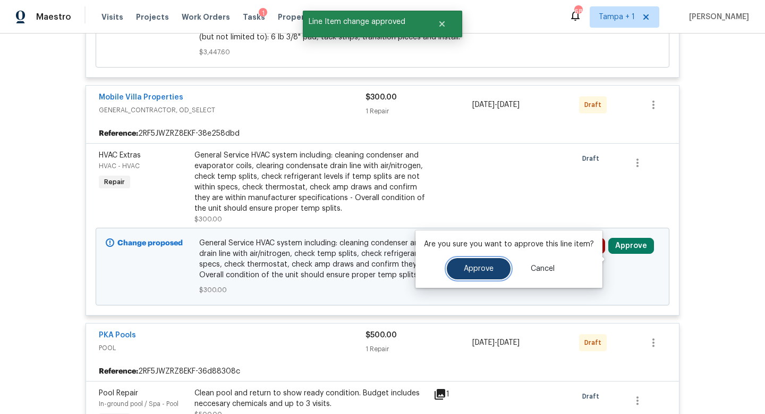
click at [491, 271] on span "Approve" at bounding box center [479, 269] width 30 height 8
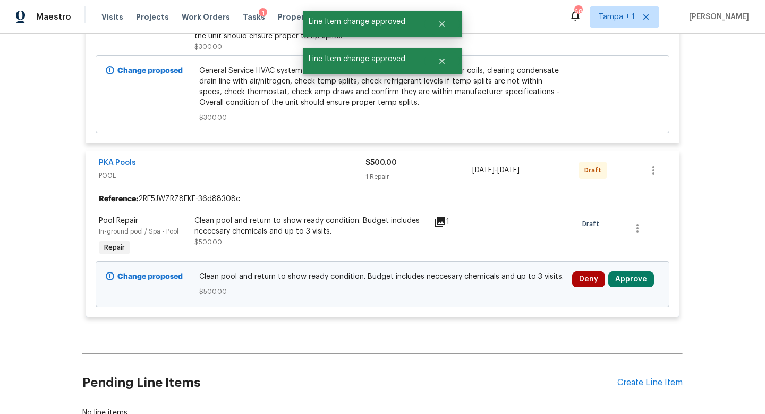
scroll to position [5319, 0]
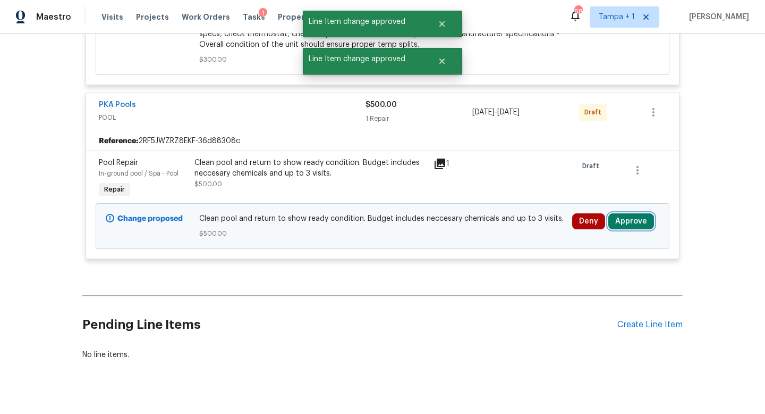
click at [625, 229] on button "Approve" at bounding box center [632, 221] width 46 height 16
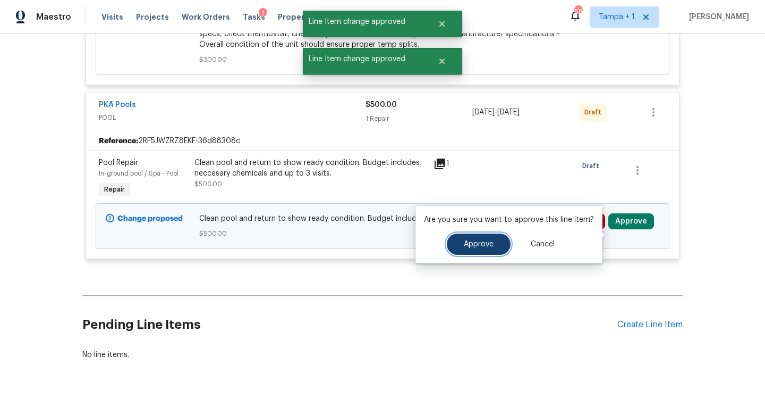
click at [485, 242] on span "Approve" at bounding box center [479, 244] width 30 height 8
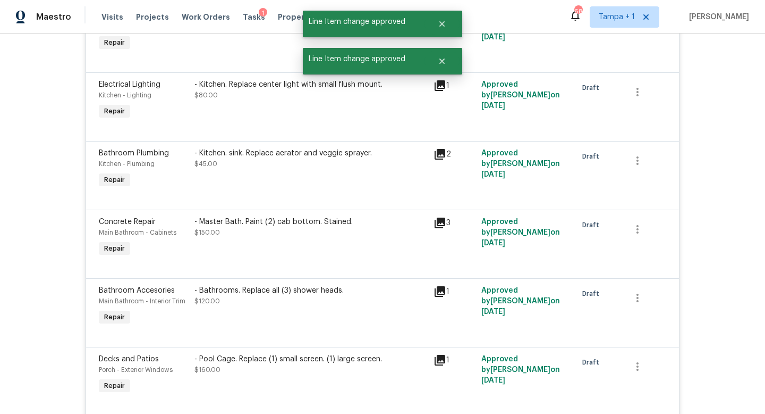
scroll to position [2782, 0]
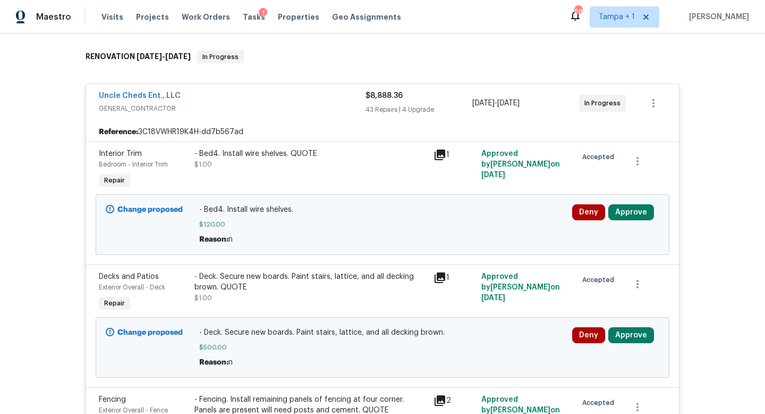
scroll to position [159, 0]
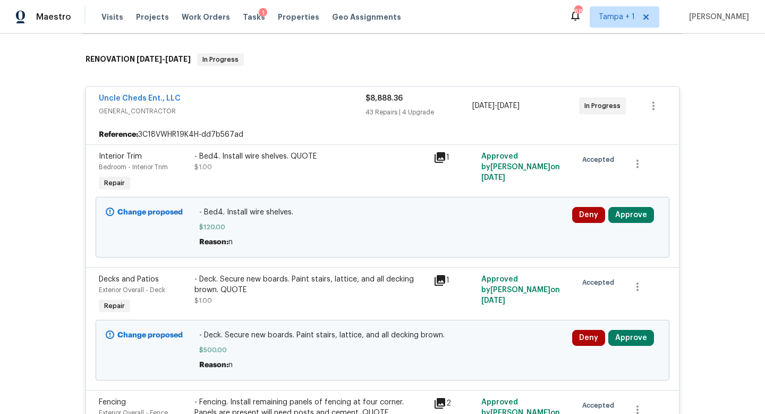
click at [442, 159] on icon at bounding box center [440, 157] width 13 height 13
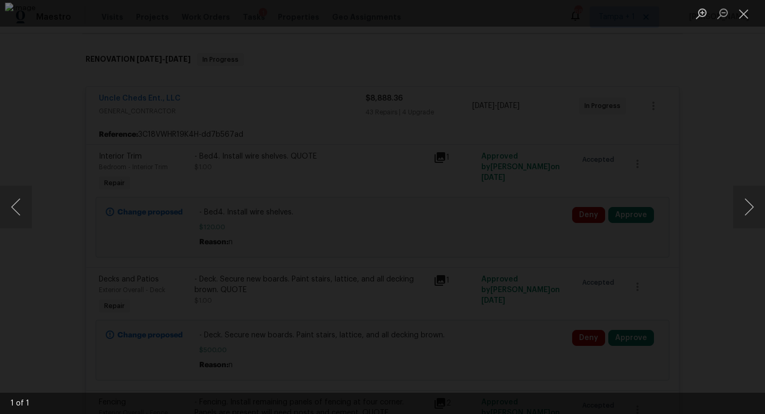
click at [722, 182] on div "Lightbox" at bounding box center [382, 207] width 765 height 414
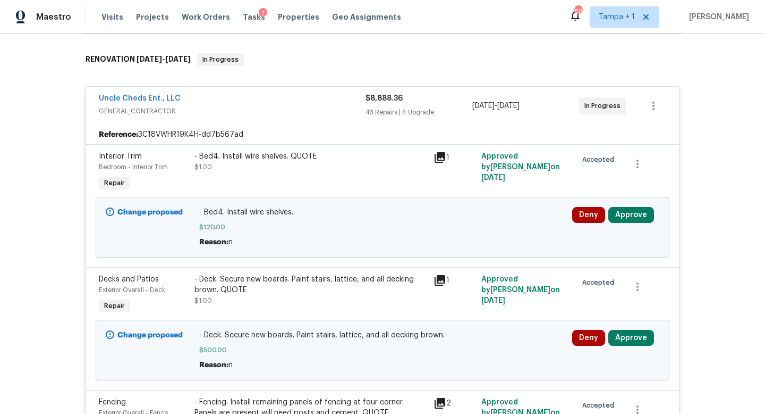
click at [654, 213] on div "Deny Approve" at bounding box center [615, 215] width 87 height 16
click at [640, 212] on button "Approve" at bounding box center [632, 215] width 46 height 16
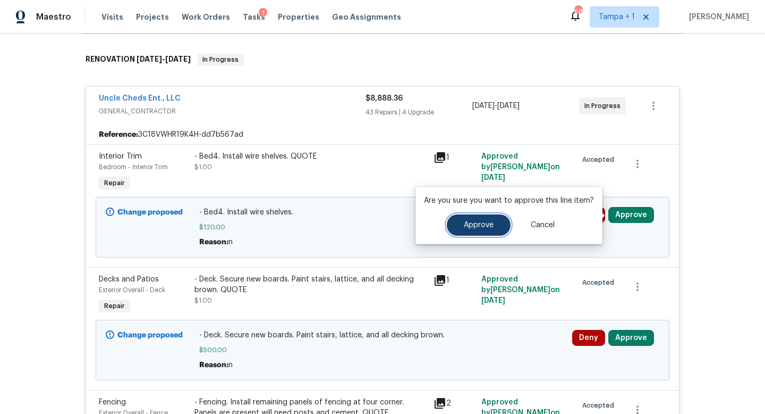
click at [501, 228] on button "Approve" at bounding box center [479, 224] width 64 height 21
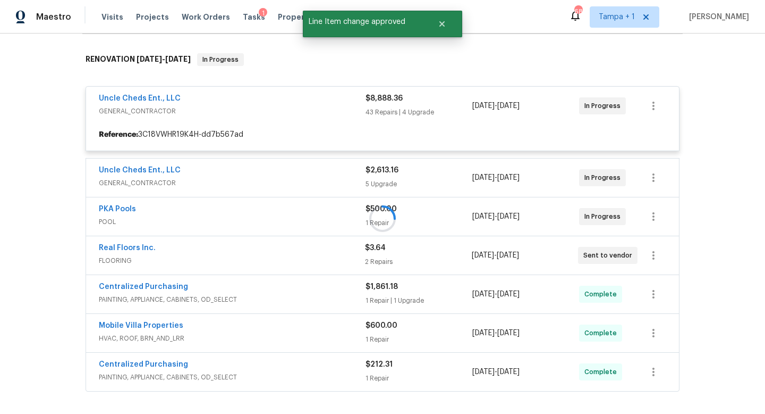
click at [628, 335] on div at bounding box center [382, 219] width 601 height 352
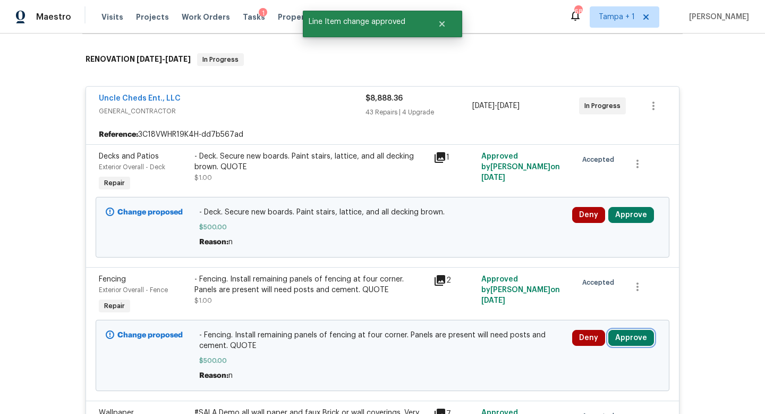
click at [628, 335] on button "Approve" at bounding box center [632, 338] width 46 height 16
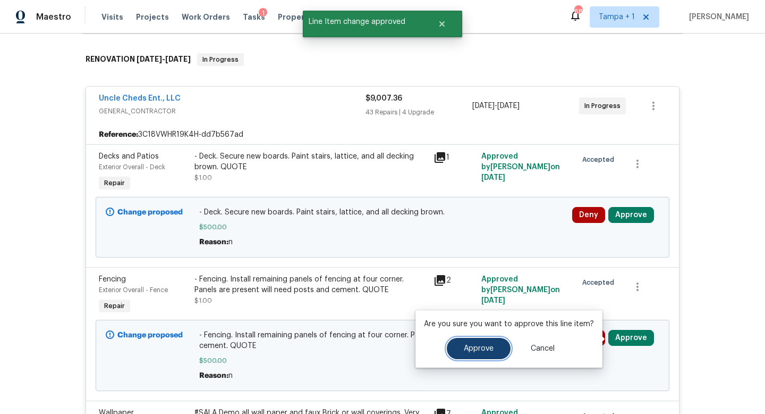
click at [475, 341] on button "Approve" at bounding box center [479, 348] width 64 height 21
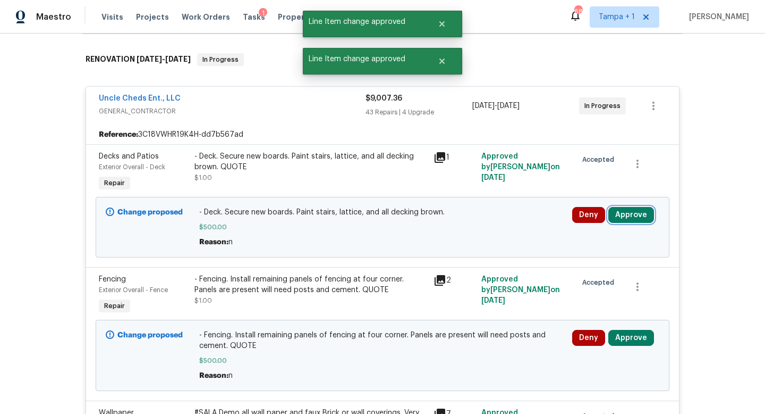
click at [639, 213] on button "Approve" at bounding box center [632, 215] width 46 height 16
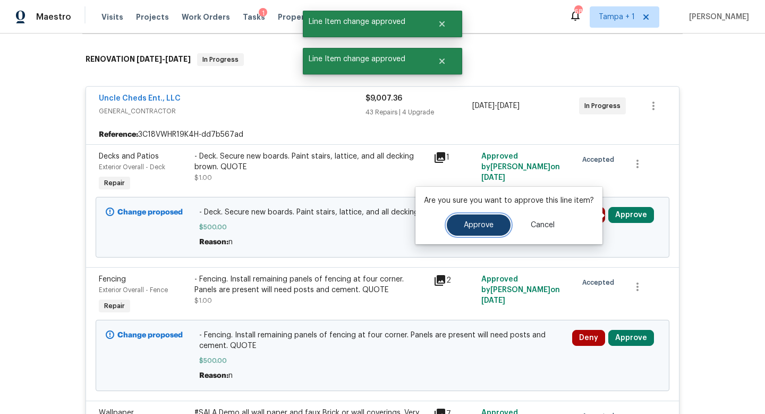
click at [475, 227] on span "Approve" at bounding box center [479, 225] width 30 height 8
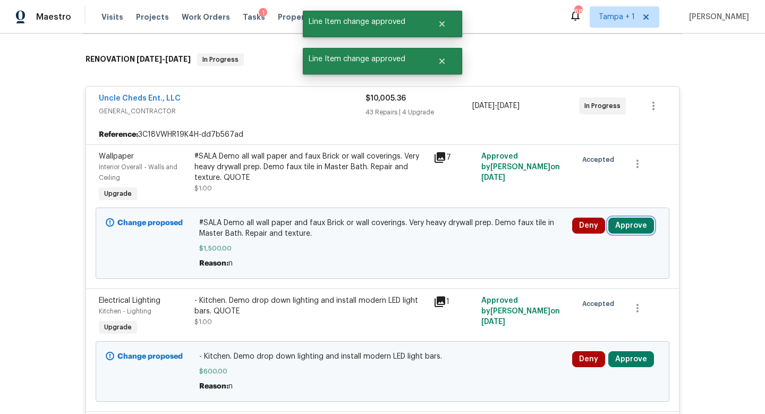
click at [624, 227] on button "Approve" at bounding box center [632, 225] width 46 height 16
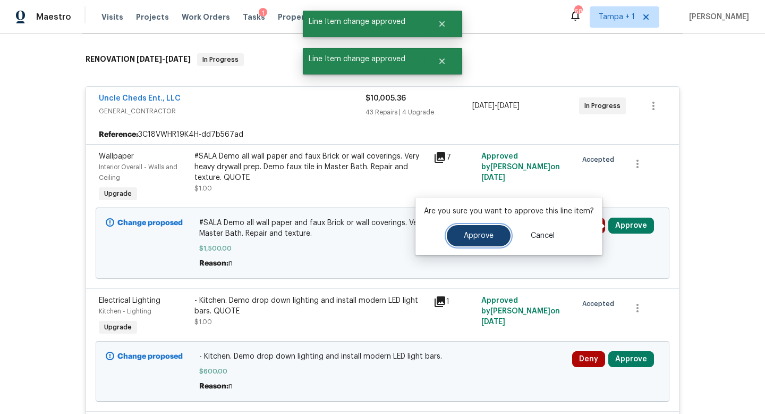
click at [478, 233] on span "Approve" at bounding box center [479, 236] width 30 height 8
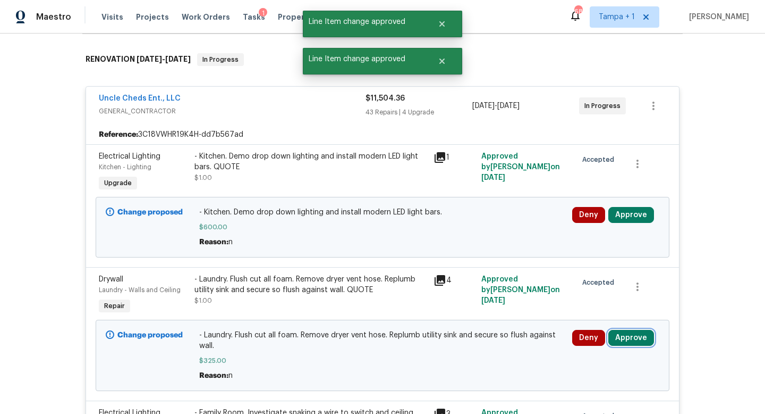
click at [628, 334] on button "Approve" at bounding box center [632, 338] width 46 height 16
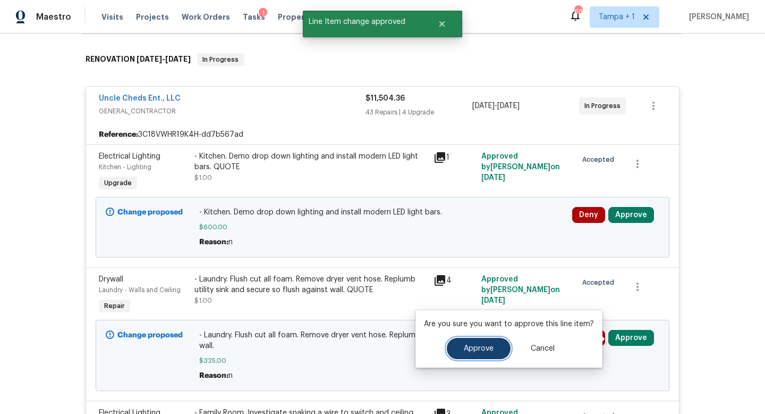
click at [473, 343] on button "Approve" at bounding box center [479, 348] width 64 height 21
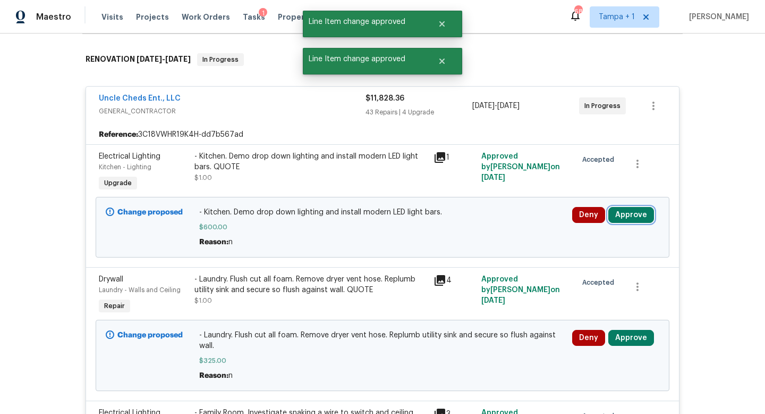
click at [628, 213] on button "Approve" at bounding box center [632, 215] width 46 height 16
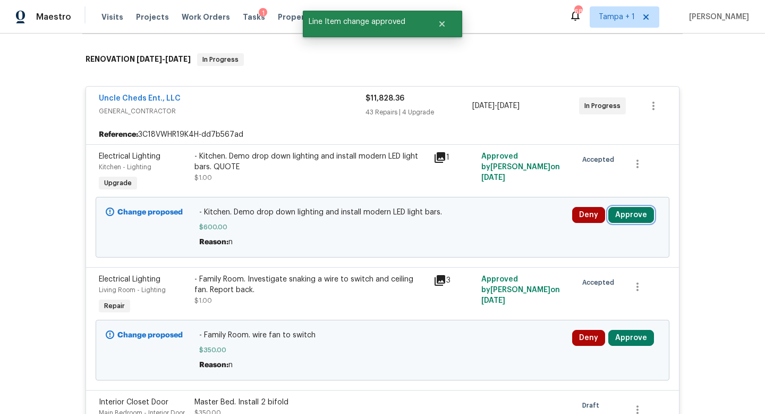
click at [617, 211] on button "Approve" at bounding box center [632, 215] width 46 height 16
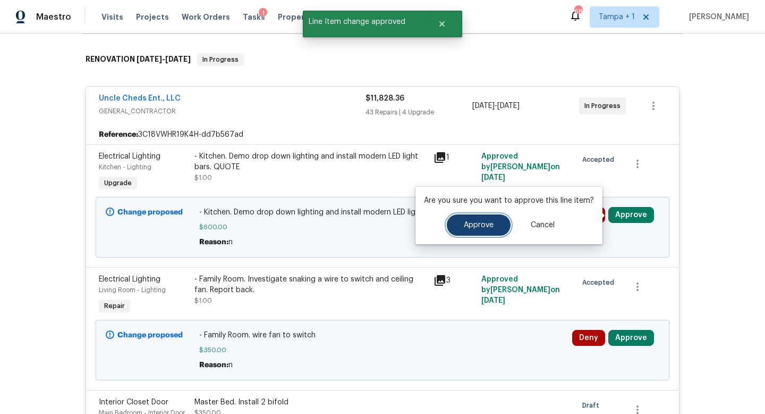
click at [468, 225] on span "Approve" at bounding box center [479, 225] width 30 height 8
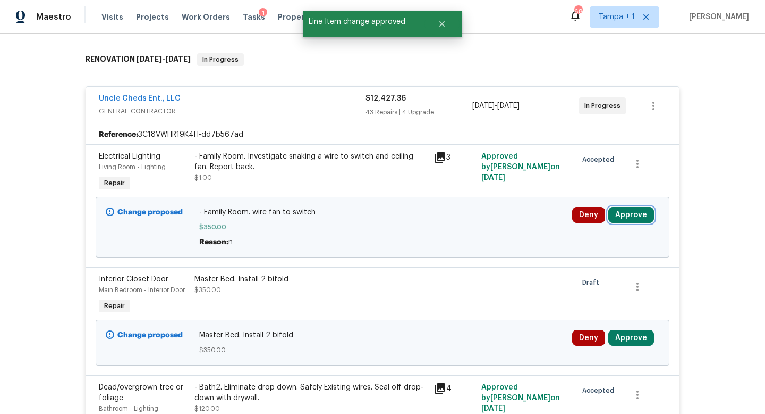
click at [634, 220] on button "Approve" at bounding box center [632, 215] width 46 height 16
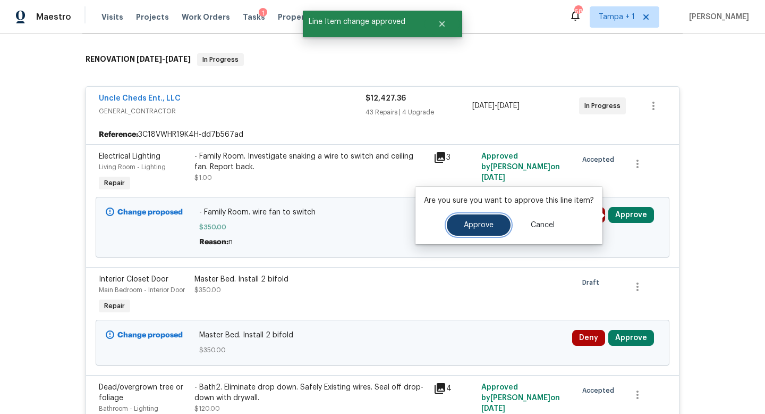
click at [498, 224] on button "Approve" at bounding box center [479, 224] width 64 height 21
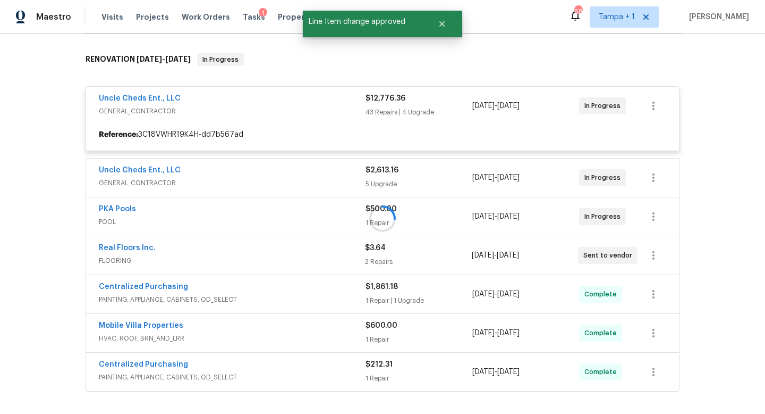
click at [625, 338] on div at bounding box center [382, 219] width 601 height 352
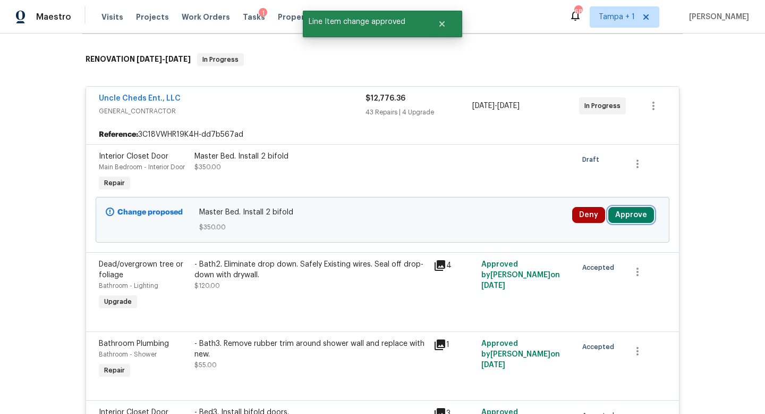
click at [630, 215] on button "Approve" at bounding box center [632, 215] width 46 height 16
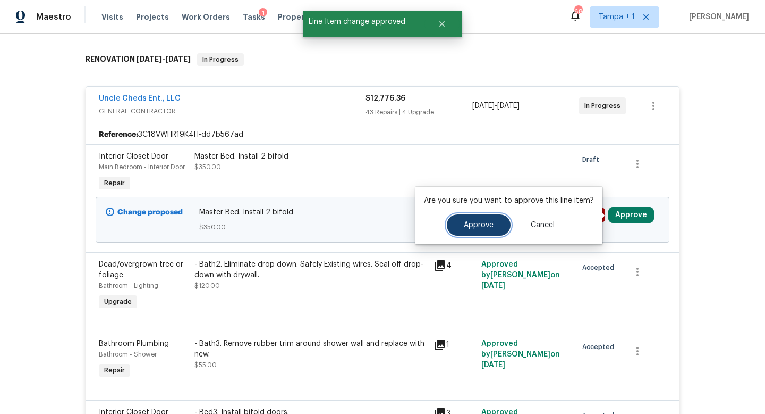
click at [466, 231] on button "Approve" at bounding box center [479, 224] width 64 height 21
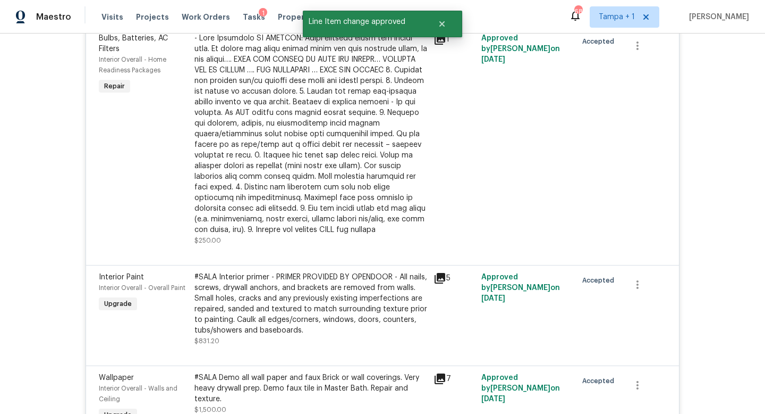
scroll to position [2785, 0]
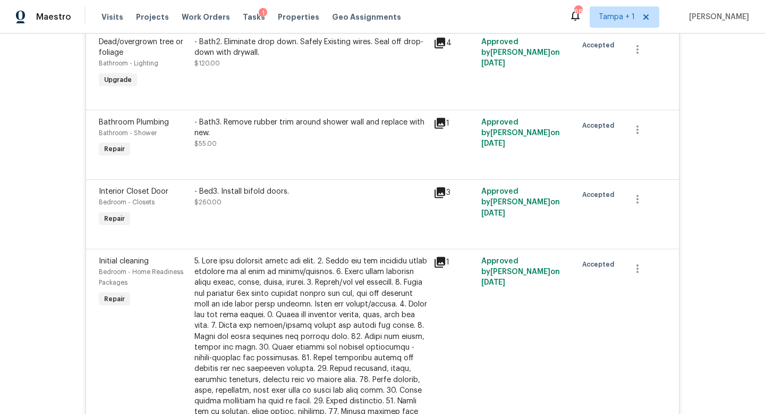
scroll to position [4680, 0]
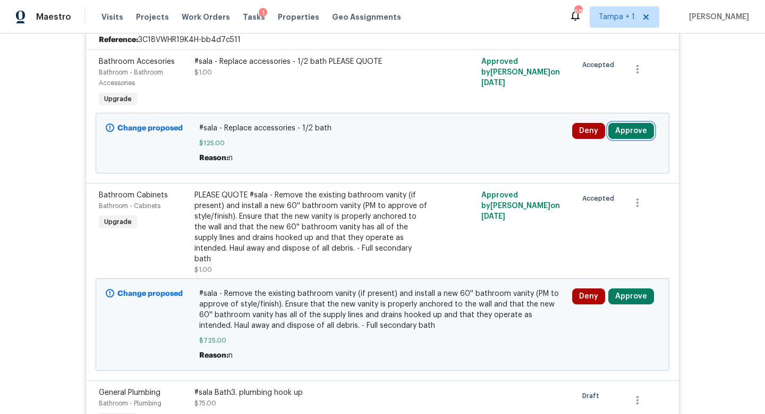
click at [633, 139] on button "Approve" at bounding box center [632, 131] width 46 height 16
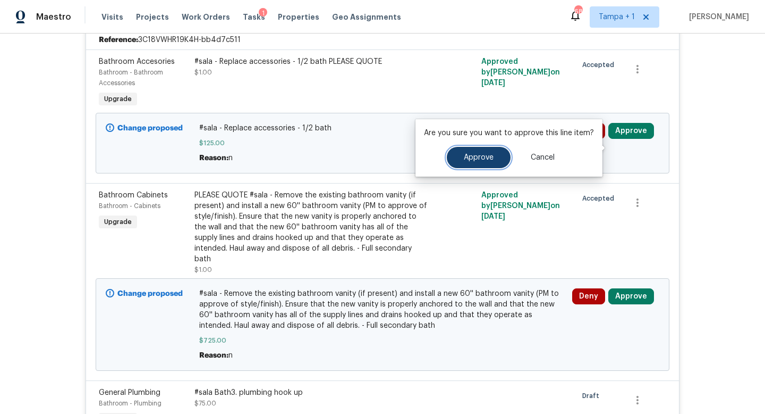
click at [479, 159] on span "Approve" at bounding box center [479, 158] width 30 height 8
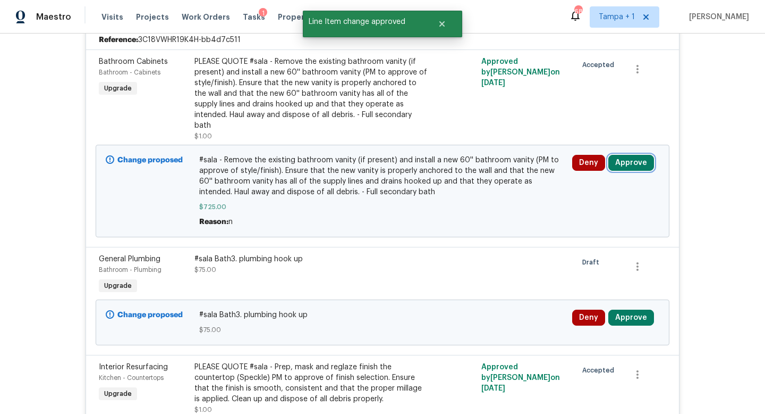
click at [636, 170] on button "Approve" at bounding box center [632, 163] width 46 height 16
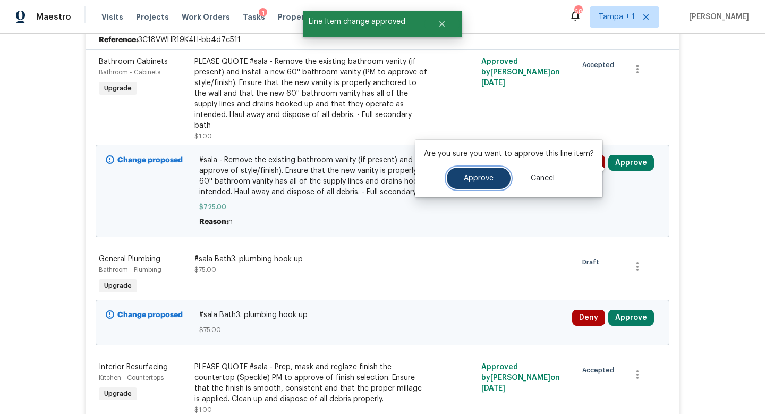
click at [455, 188] on button "Approve" at bounding box center [479, 177] width 64 height 21
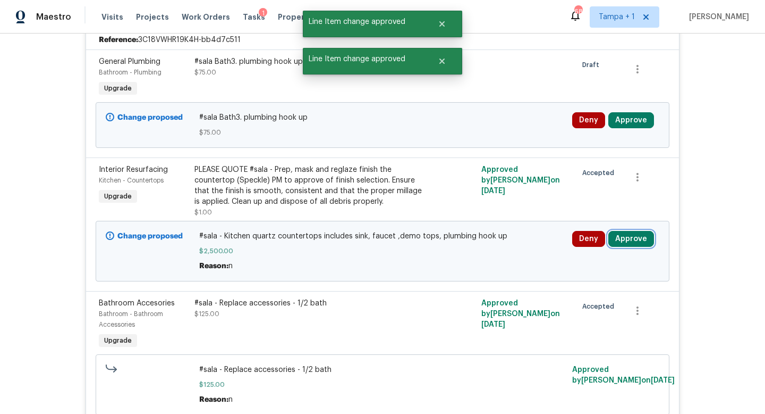
click at [629, 247] on button "Approve" at bounding box center [632, 239] width 46 height 16
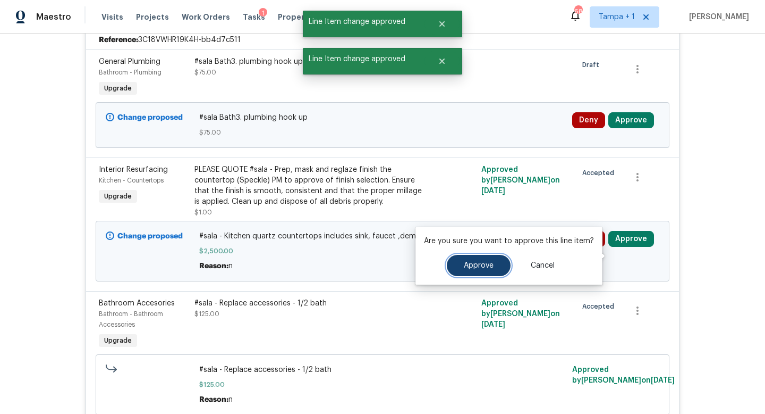
click at [477, 267] on span "Approve" at bounding box center [479, 266] width 30 height 8
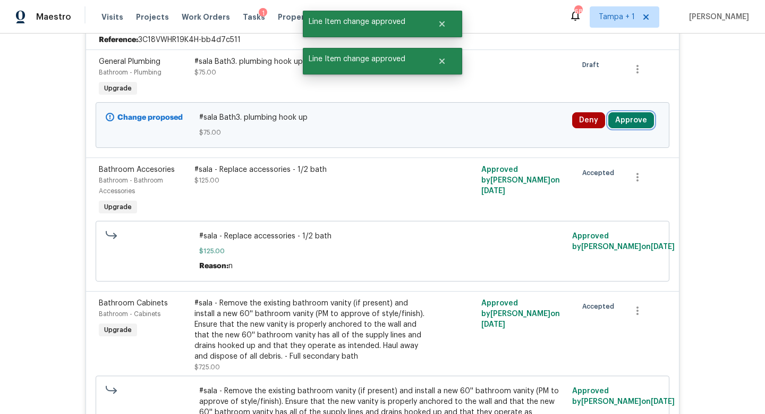
click at [631, 128] on button "Approve" at bounding box center [632, 120] width 46 height 16
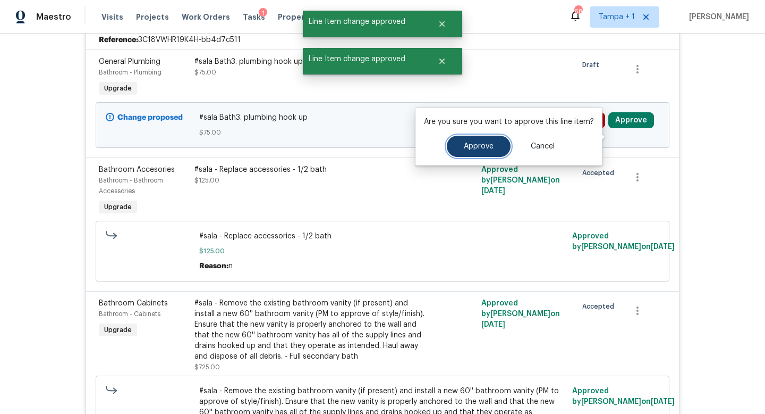
click at [492, 147] on button "Approve" at bounding box center [479, 146] width 64 height 21
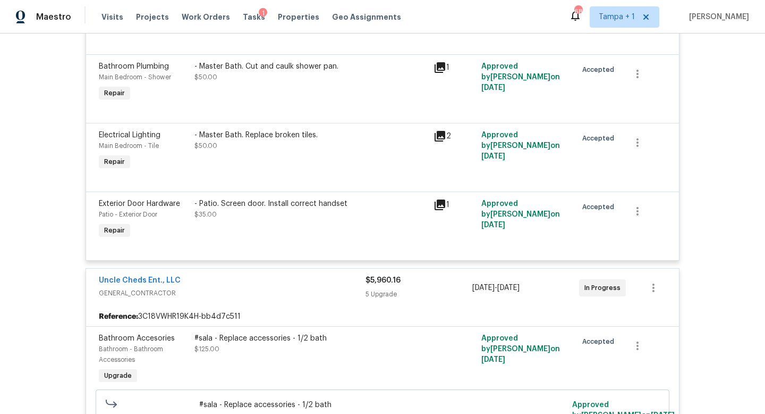
scroll to position [4328, 0]
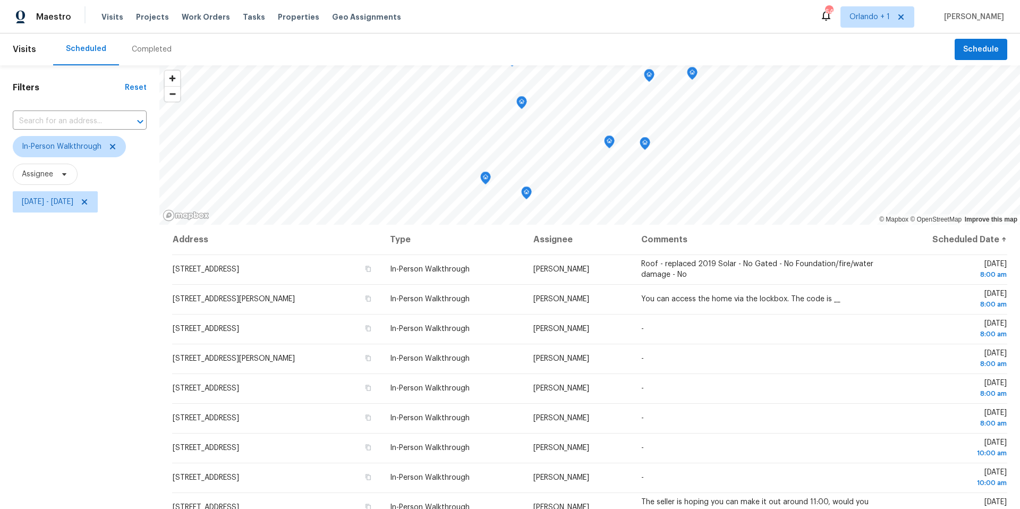
scroll to position [140, 0]
